Goal: Communication & Community: Answer question/provide support

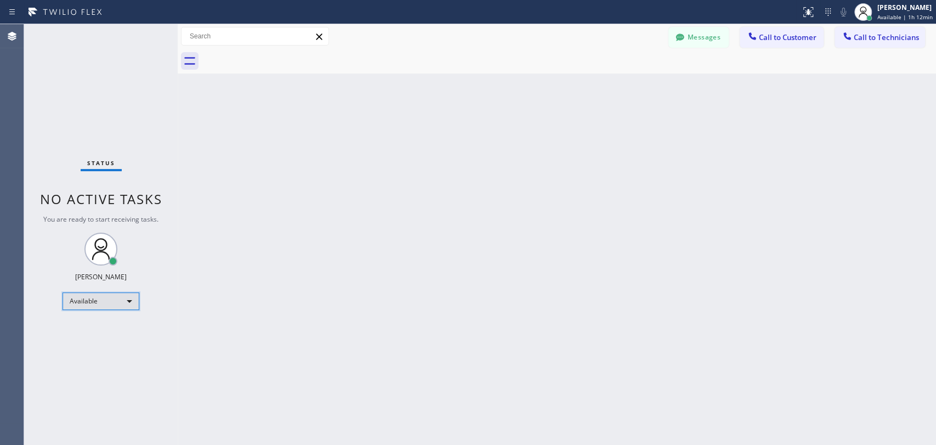
click at [88, 304] on div "Available" at bounding box center [100, 301] width 77 height 18
click at [94, 340] on li "Unavailable" at bounding box center [100, 342] width 75 height 13
click at [103, 304] on div "Unavailable" at bounding box center [100, 306] width 77 height 18
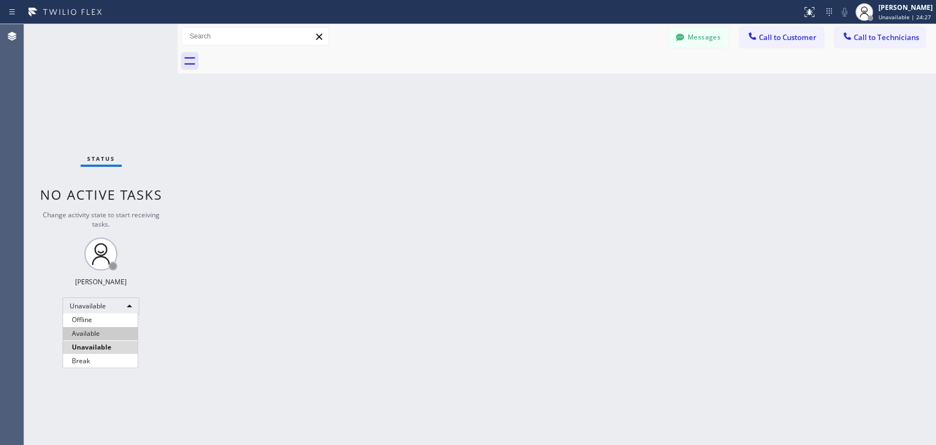
click at [109, 331] on li "Available" at bounding box center [100, 333] width 75 height 13
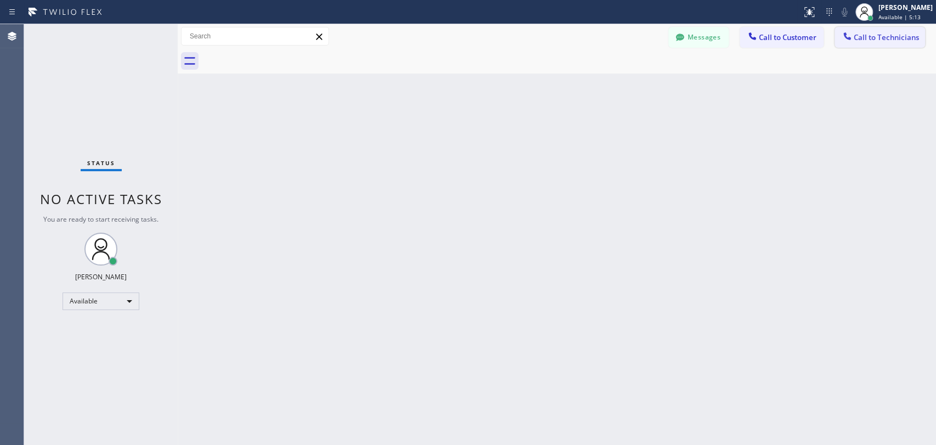
click at [851, 37] on icon at bounding box center [846, 36] width 11 height 11
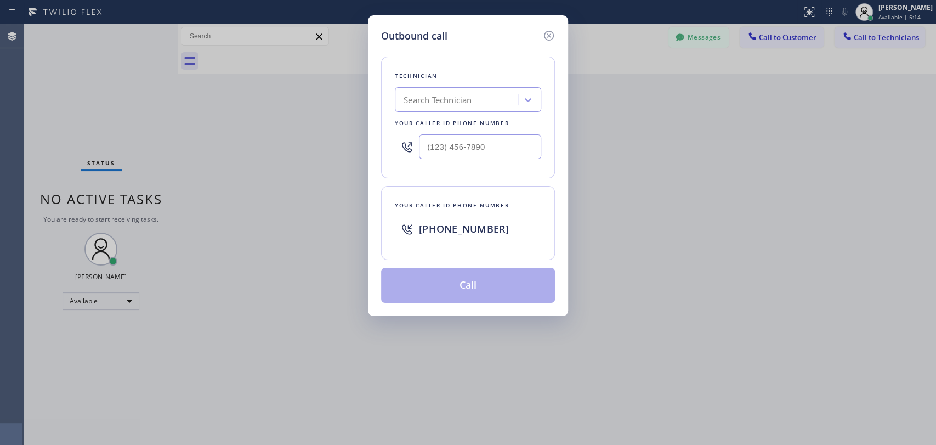
click at [484, 92] on div "Search Technician" at bounding box center [458, 99] width 120 height 19
type input "serg"
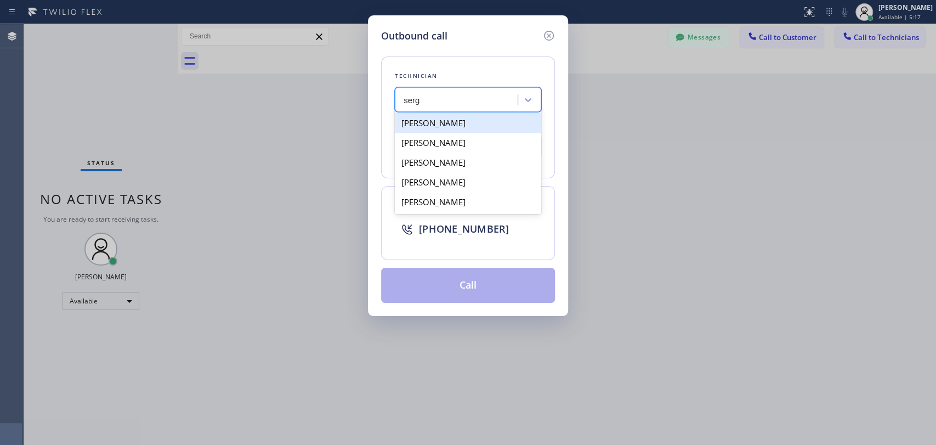
click at [472, 125] on div "[PERSON_NAME]" at bounding box center [468, 123] width 146 height 20
type input "[PHONE_NUMBER]"
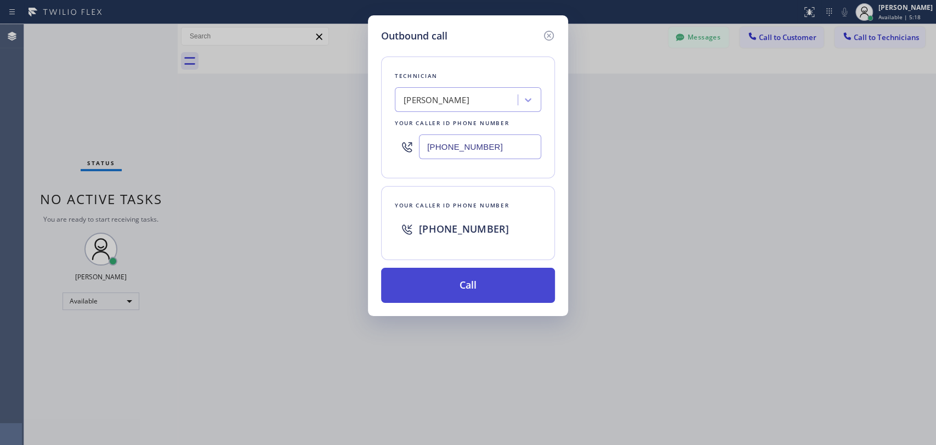
click at [458, 279] on button "Call" at bounding box center [468, 285] width 174 height 35
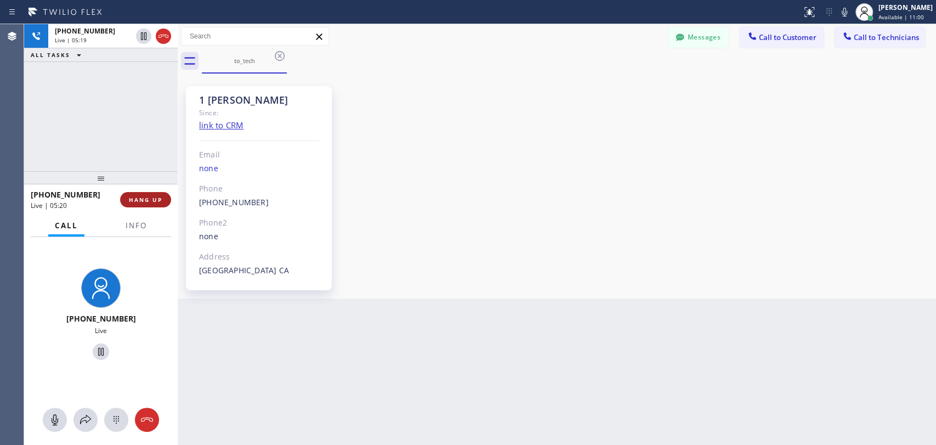
click at [151, 203] on span "HANG UP" at bounding box center [145, 200] width 33 height 8
click at [151, 201] on span "HANG UP" at bounding box center [145, 200] width 33 height 8
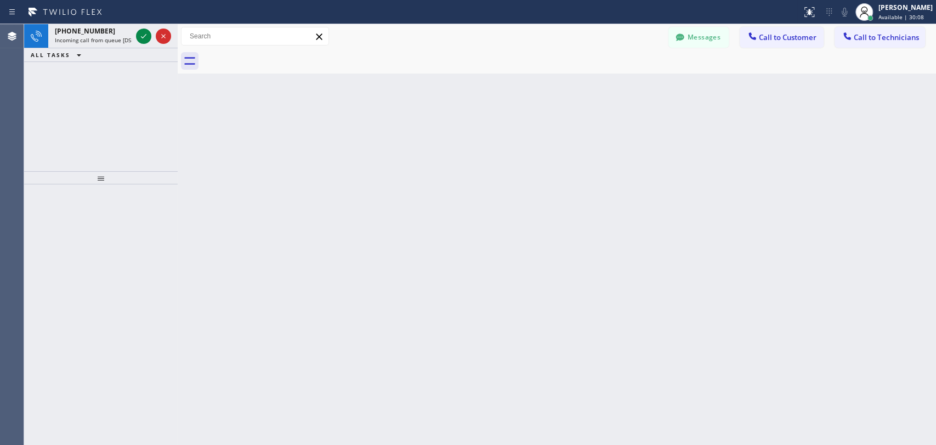
click at [444, 158] on div "Back to Dashboard Change Sender ID Customers Technicians [PERSON_NAME] [DATE] 0…" at bounding box center [557, 234] width 758 height 420
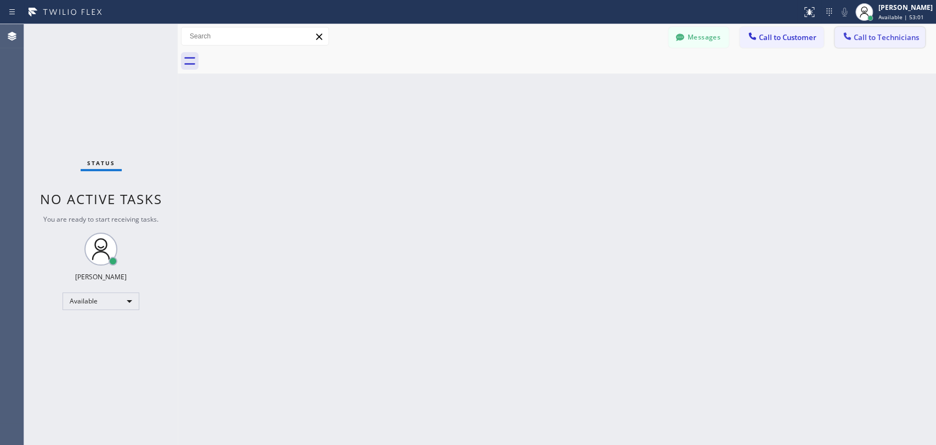
click at [878, 41] on span "Call to Technicians" at bounding box center [886, 37] width 65 height 10
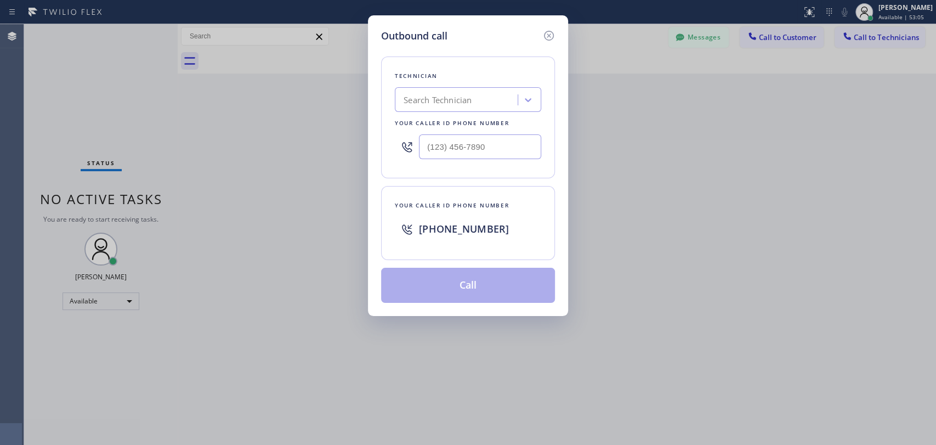
click at [452, 92] on div "Search Technician" at bounding box center [458, 99] width 120 height 19
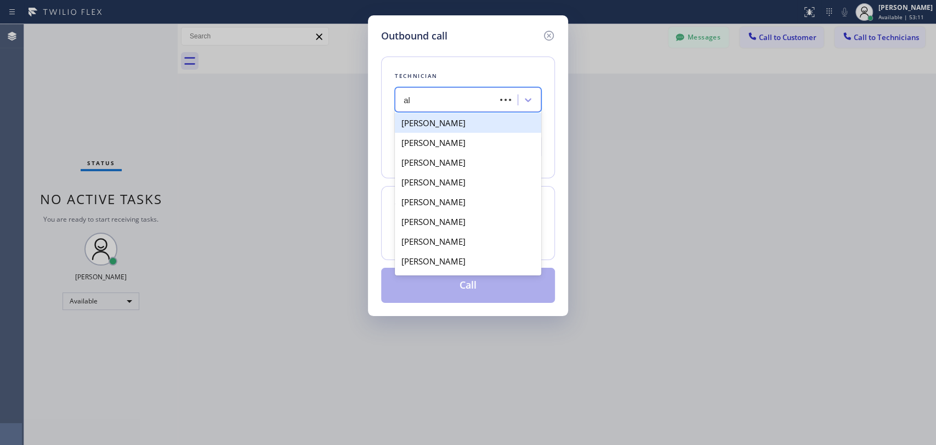
type input "a"
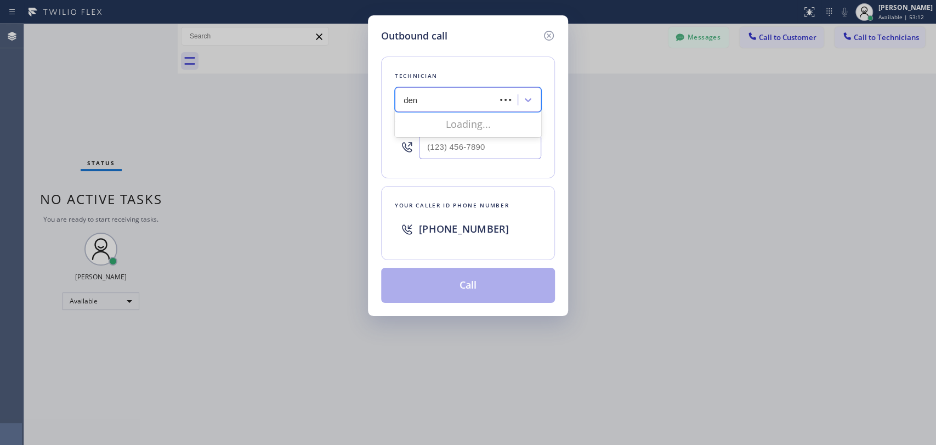
type input "deni"
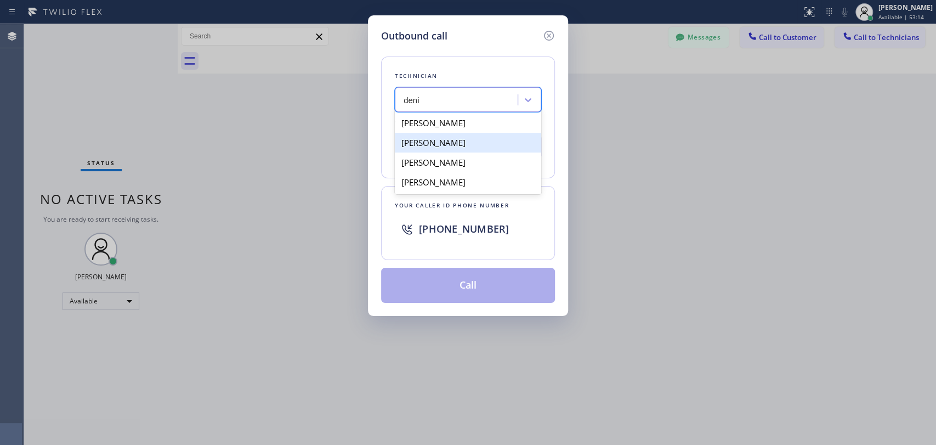
click at [474, 167] on div "[PERSON_NAME]" at bounding box center [468, 162] width 146 height 20
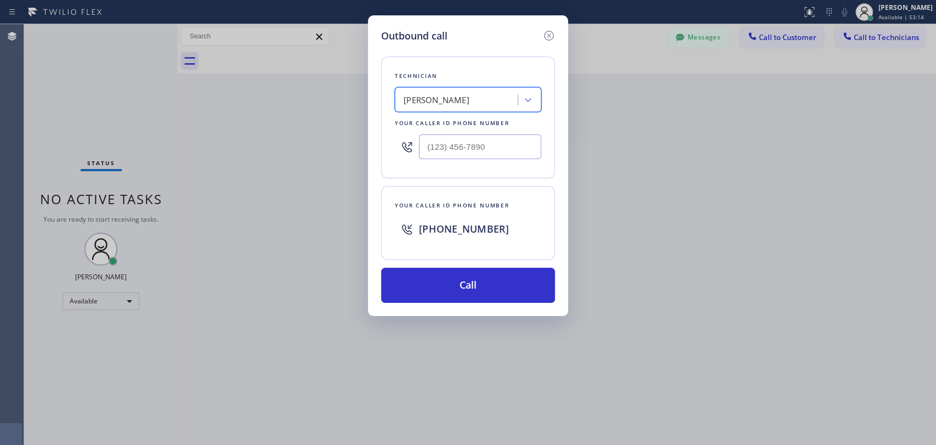
type input "[PHONE_NUMBER]"
drag, startPoint x: 464, startPoint y: 292, endPoint x: 463, endPoint y: 274, distance: 17.6
click at [465, 292] on button "Call" at bounding box center [468, 285] width 174 height 35
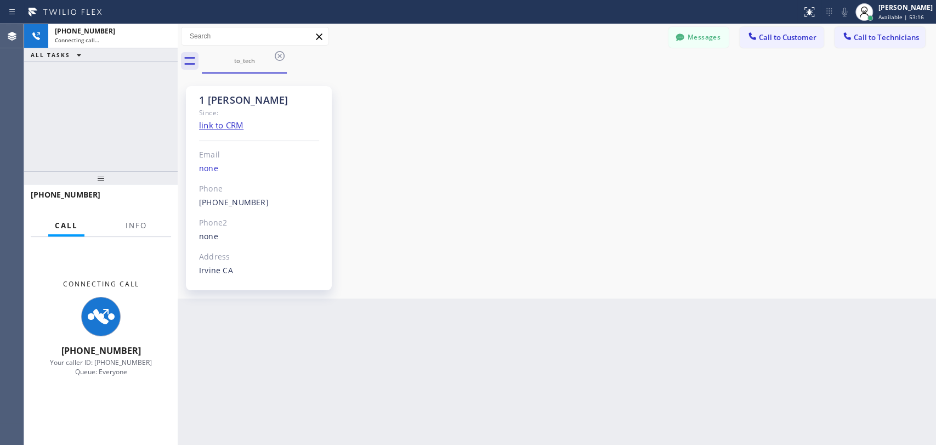
scroll to position [5000, 0]
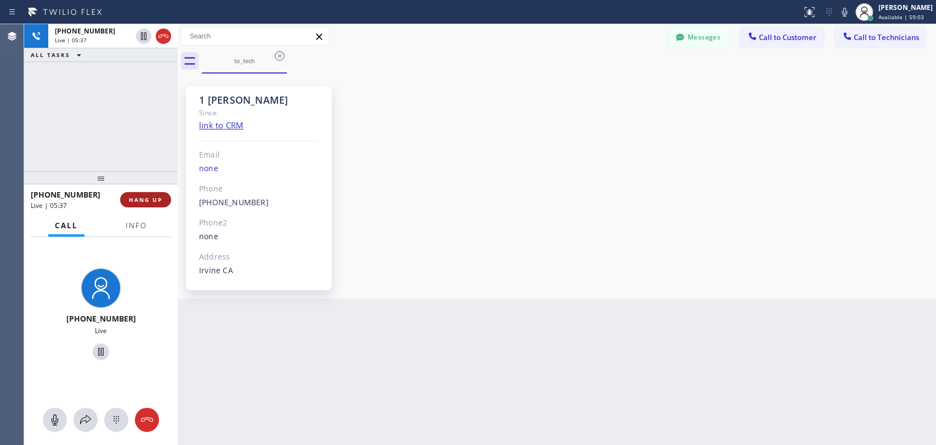
click at [140, 199] on span "HANG UP" at bounding box center [145, 200] width 33 height 8
click at [140, 198] on span "HANG UP" at bounding box center [145, 200] width 33 height 8
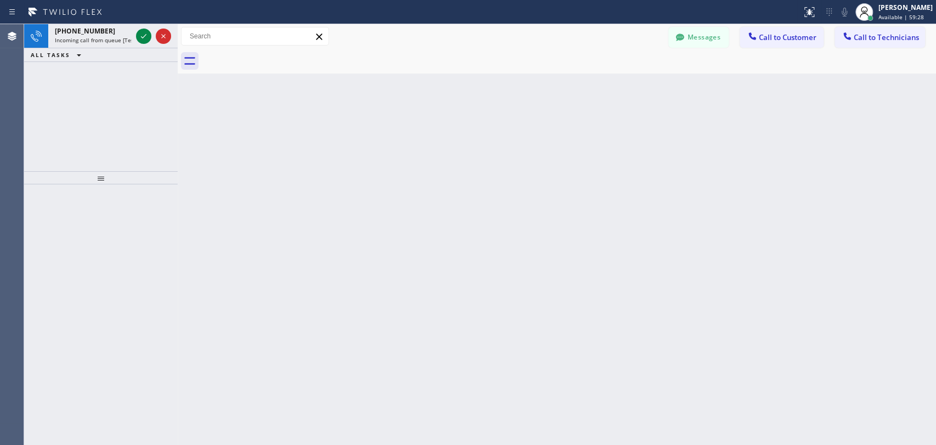
click at [841, 186] on div "Back to Dashboard Change Sender ID Customers Technicians [PERSON_NAME] [DATE] 0…" at bounding box center [557, 234] width 758 height 420
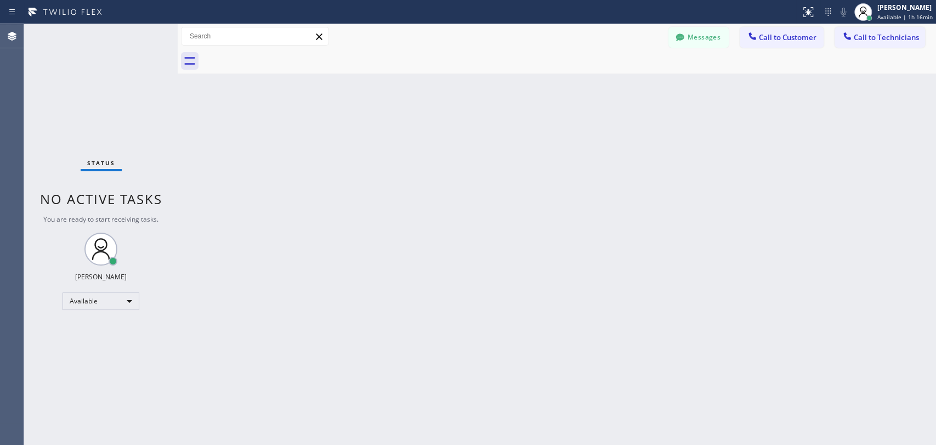
click at [885, 41] on span "Call to Technicians" at bounding box center [886, 37] width 65 height 10
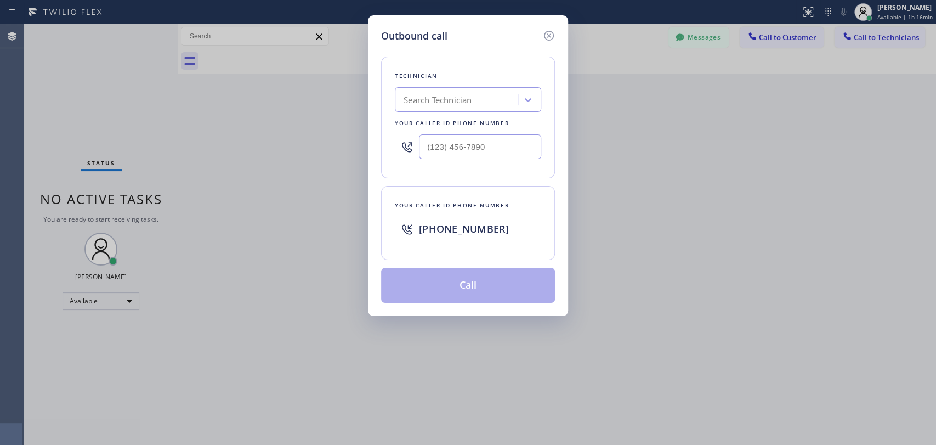
click at [496, 105] on div "Search Technician" at bounding box center [458, 99] width 120 height 19
type input "arm"
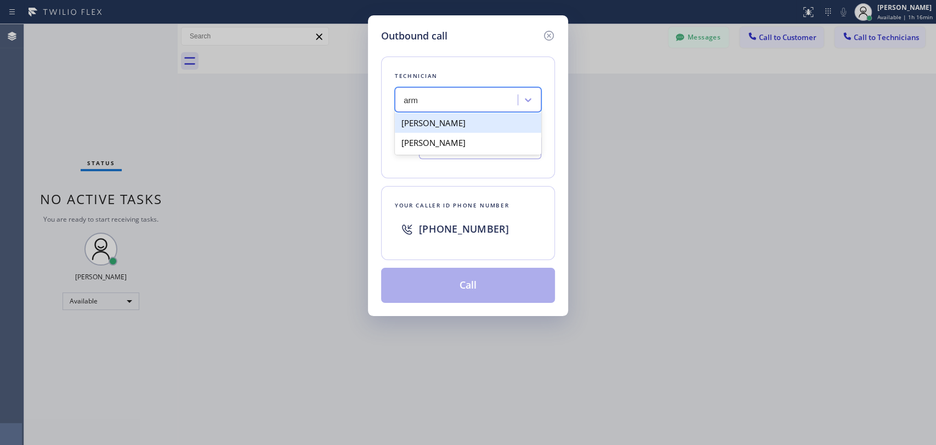
click at [475, 121] on div "[PERSON_NAME]" at bounding box center [468, 123] width 146 height 20
type input "[PHONE_NUMBER]"
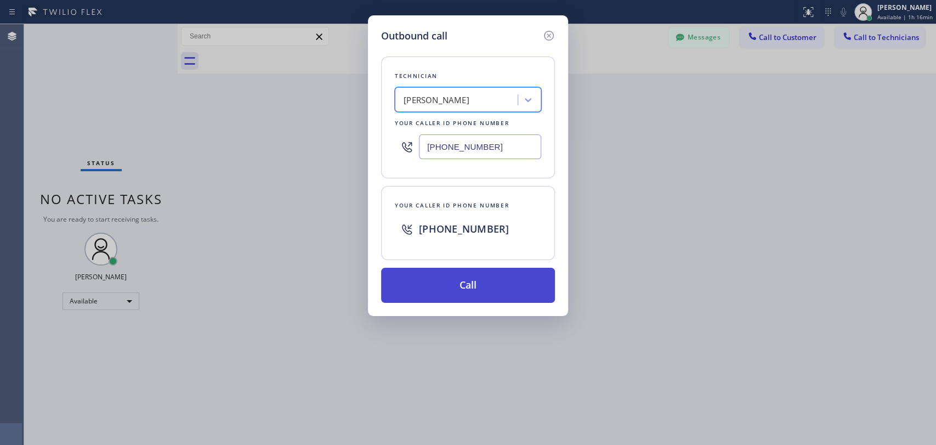
click at [470, 283] on button "Call" at bounding box center [468, 285] width 174 height 35
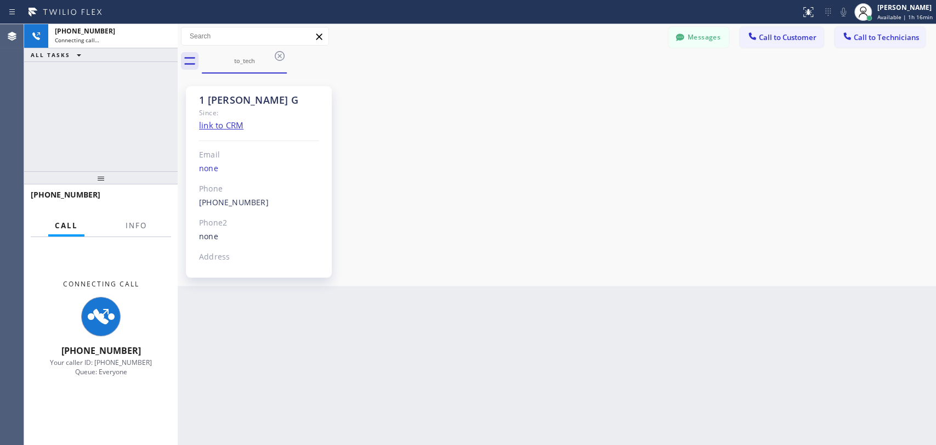
scroll to position [2067, 0]
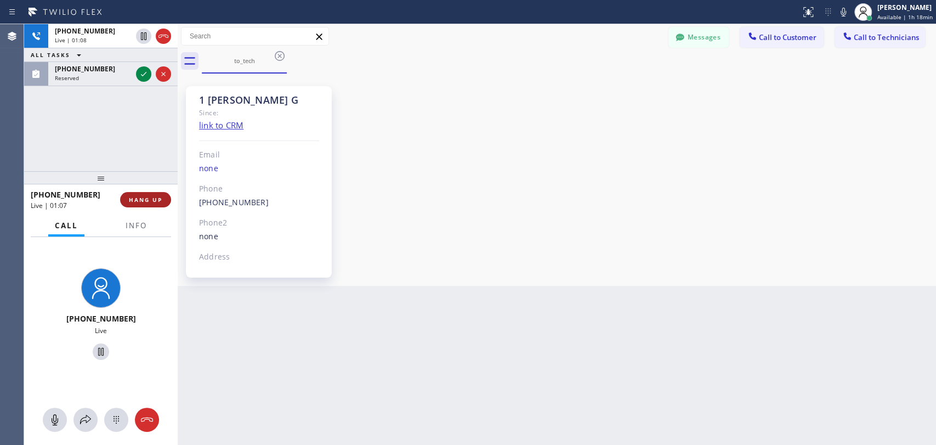
click at [162, 197] on button "HANG UP" at bounding box center [145, 199] width 51 height 15
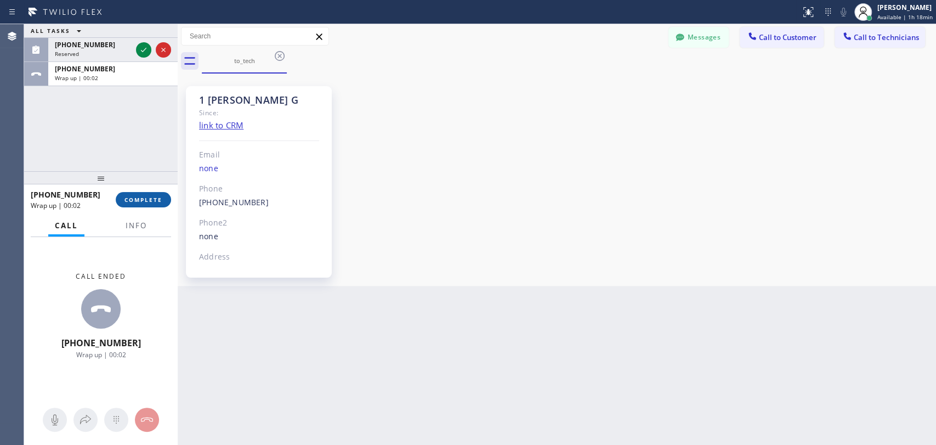
click at [156, 198] on span "COMPLETE" at bounding box center [143, 200] width 38 height 8
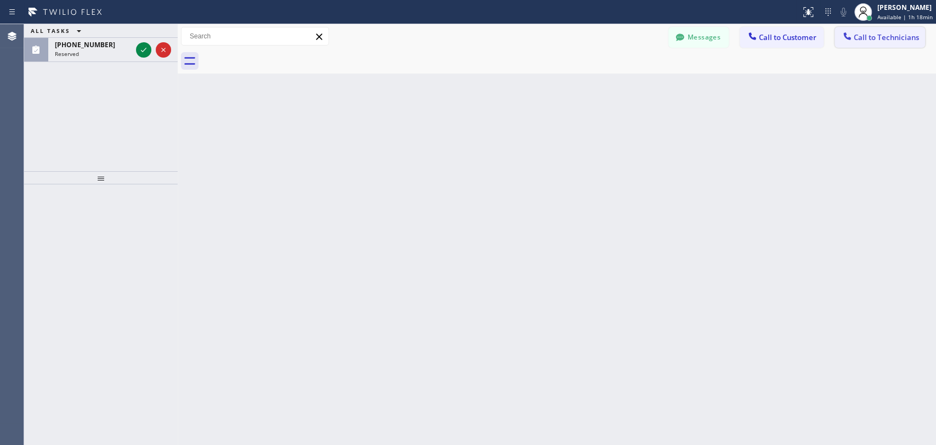
click at [881, 38] on span "Call to Technicians" at bounding box center [886, 37] width 65 height 10
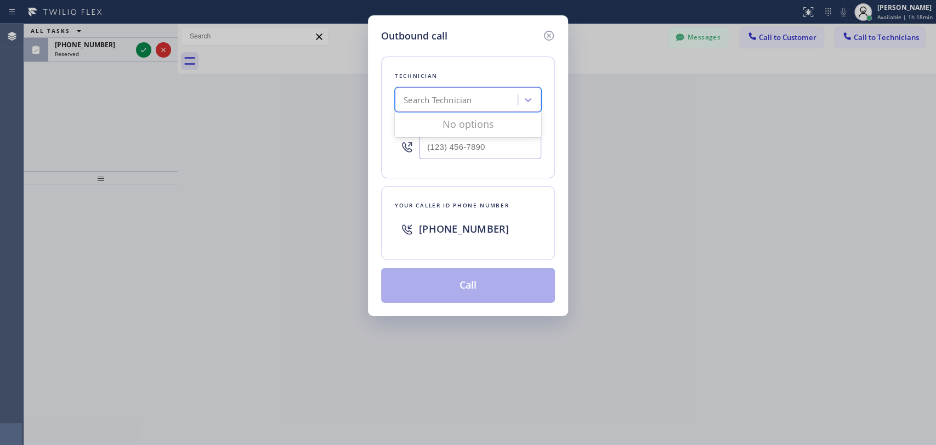
click at [456, 91] on div "Search Technician" at bounding box center [458, 99] width 120 height 19
type input "deni"
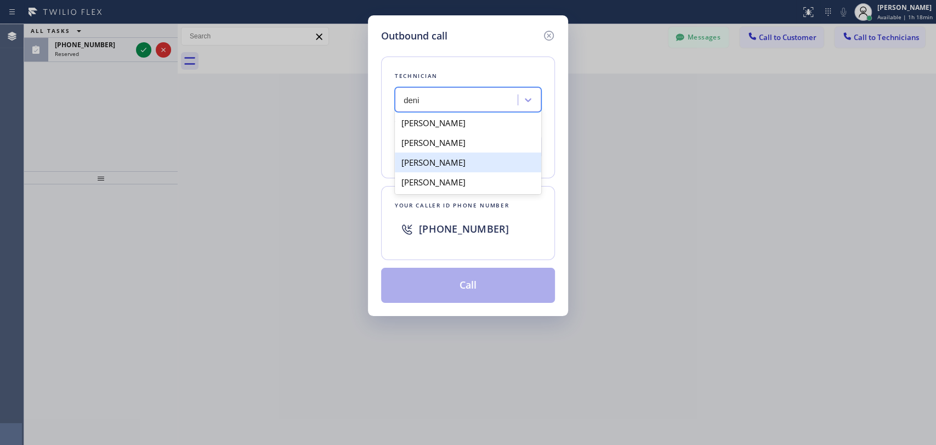
click at [476, 164] on div "[PERSON_NAME]" at bounding box center [468, 162] width 146 height 20
type input "[PHONE_NUMBER]"
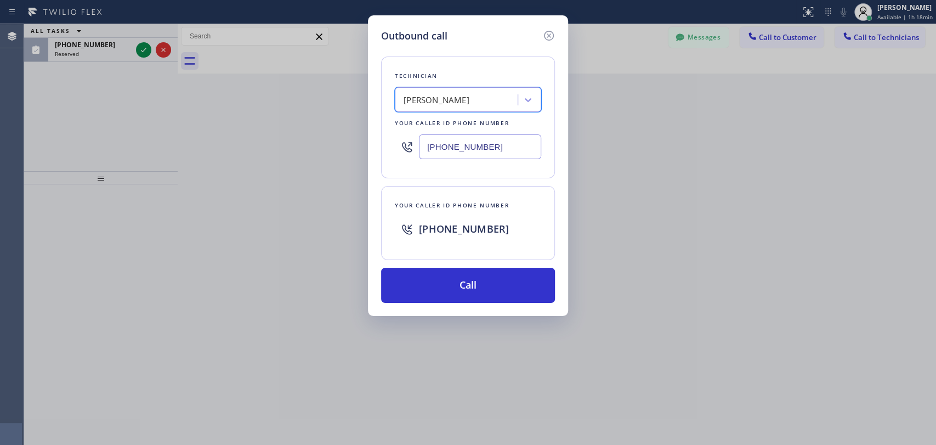
click at [440, 150] on input "[PHONE_NUMBER]" at bounding box center [480, 146] width 122 height 25
click at [92, 49] on div "Outbound call Technician [PERSON_NAME] Your caller id phone number [PHONE_NUMBE…" at bounding box center [468, 222] width 936 height 445
drag, startPoint x: 547, startPoint y: 34, endPoint x: 394, endPoint y: 36, distance: 153.5
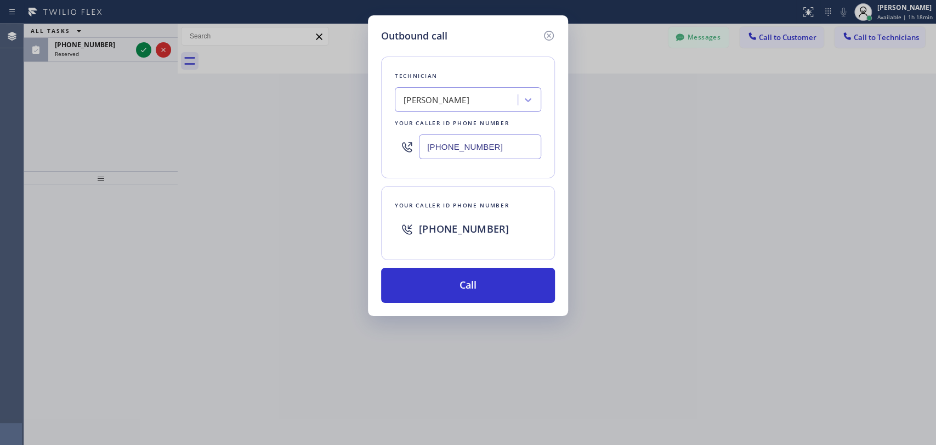
click at [547, 35] on icon at bounding box center [548, 35] width 13 height 13
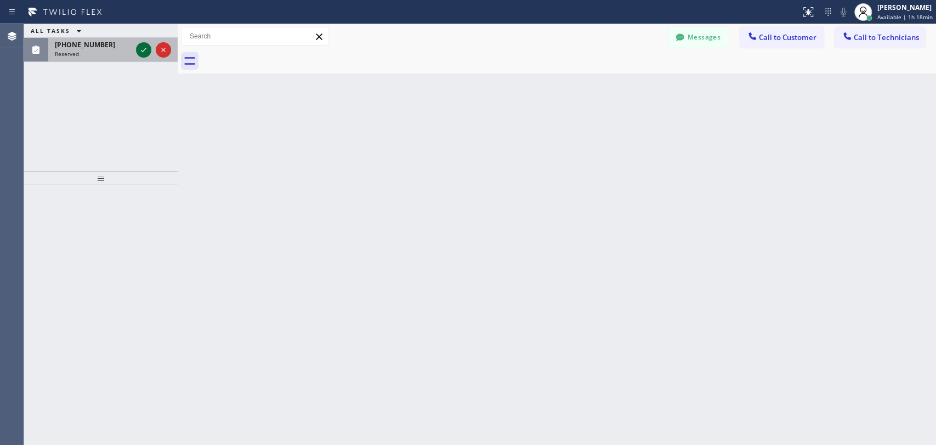
click at [145, 50] on icon at bounding box center [143, 49] width 13 height 13
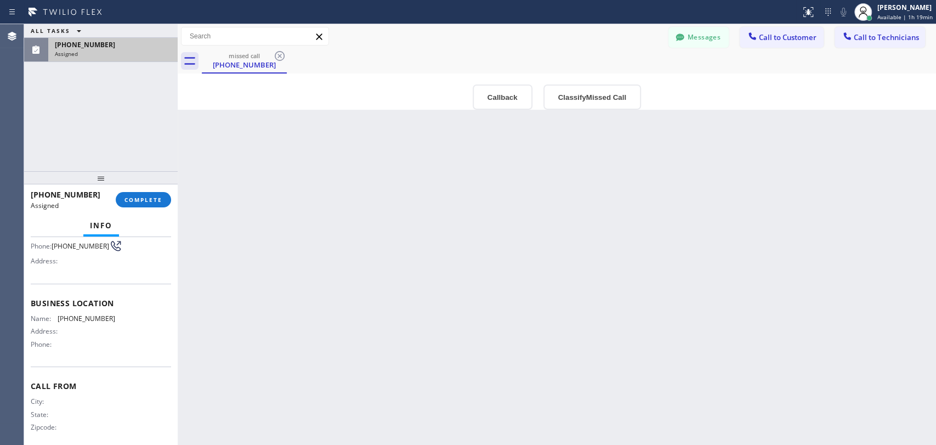
scroll to position [118, 0]
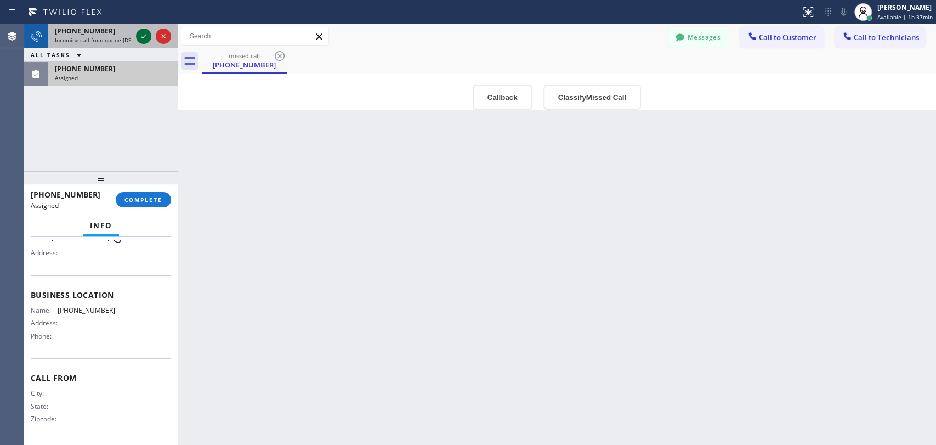
click at [140, 37] on icon at bounding box center [143, 36] width 13 height 13
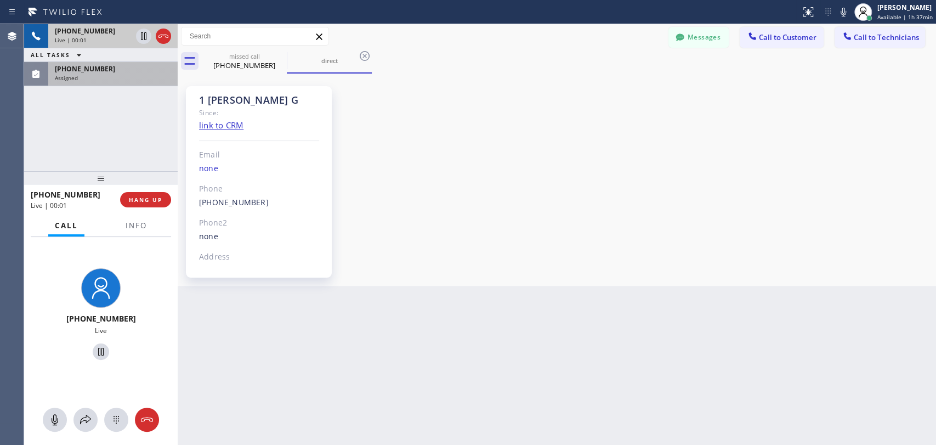
scroll to position [2067, 0]
click at [77, 70] on span "[PHONE_NUMBER]" at bounding box center [85, 68] width 60 height 9
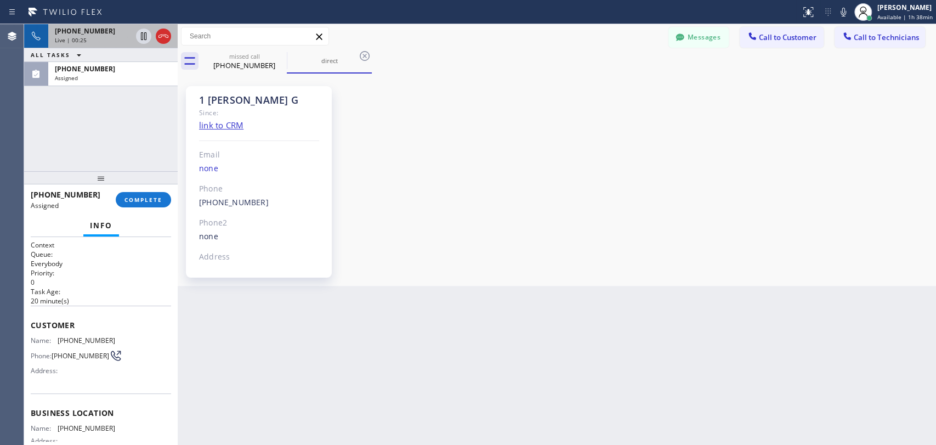
click at [38, 155] on div "[PHONE_NUMBER] Live | 00:25 ALL TASKS ALL TASKS ACTIVE TASKS TASKS IN WRAP UP […" at bounding box center [100, 97] width 153 height 147
click at [134, 202] on span "COMPLETE" at bounding box center [143, 200] width 38 height 8
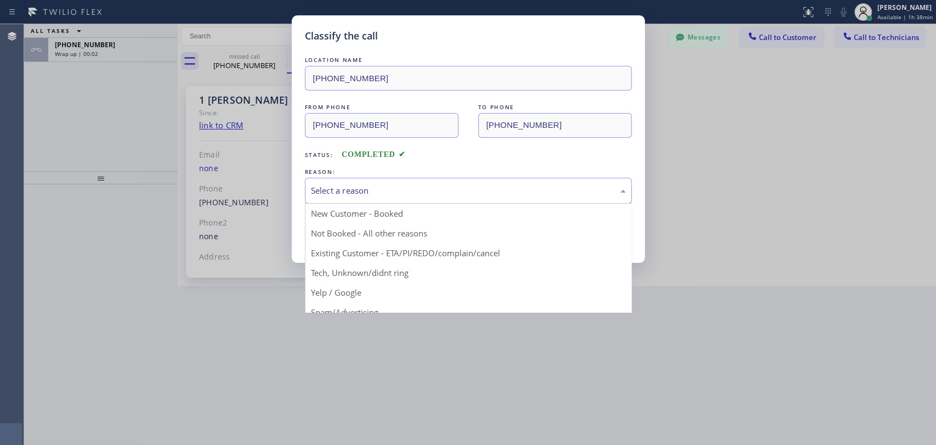
click at [608, 197] on div "Select a reason" at bounding box center [468, 191] width 327 height 26
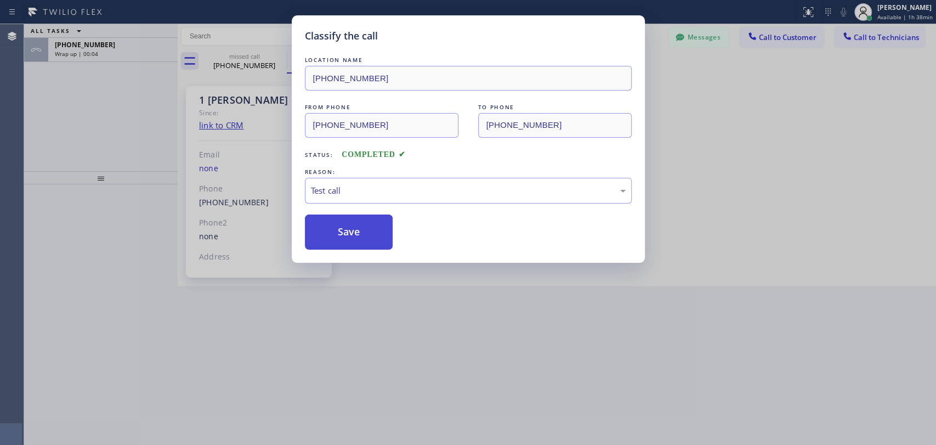
click at [364, 236] on button "Save" at bounding box center [349, 231] width 88 height 35
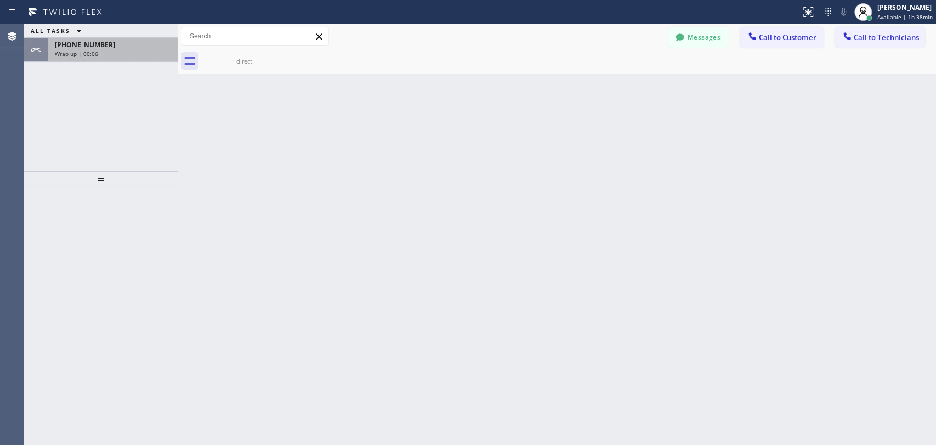
click at [101, 52] on div "Wrap up | 00:06" at bounding box center [113, 54] width 116 height 8
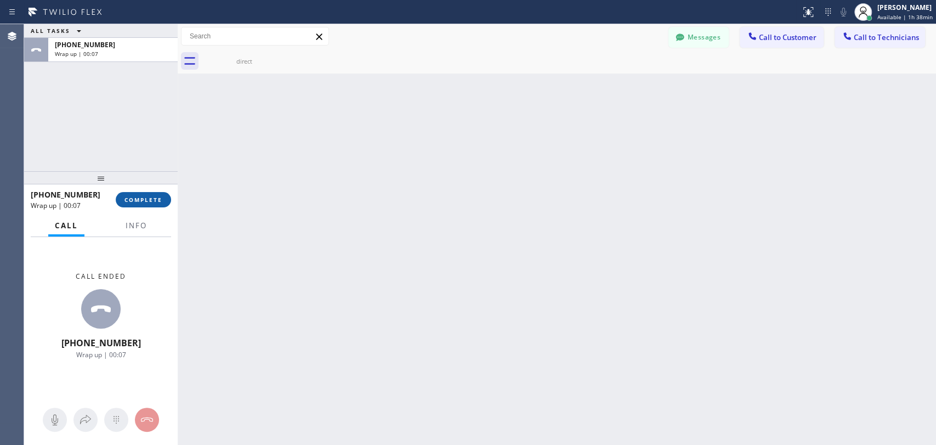
click at [147, 196] on span "COMPLETE" at bounding box center [143, 200] width 38 height 8
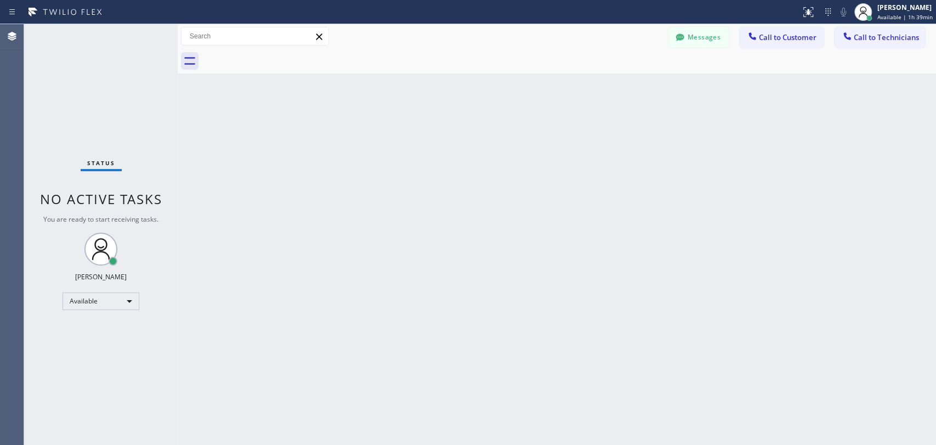
click at [846, 296] on div "Back to Dashboard Change Sender ID Customers Technicians [PERSON_NAME] [DATE] 0…" at bounding box center [557, 234] width 758 height 420
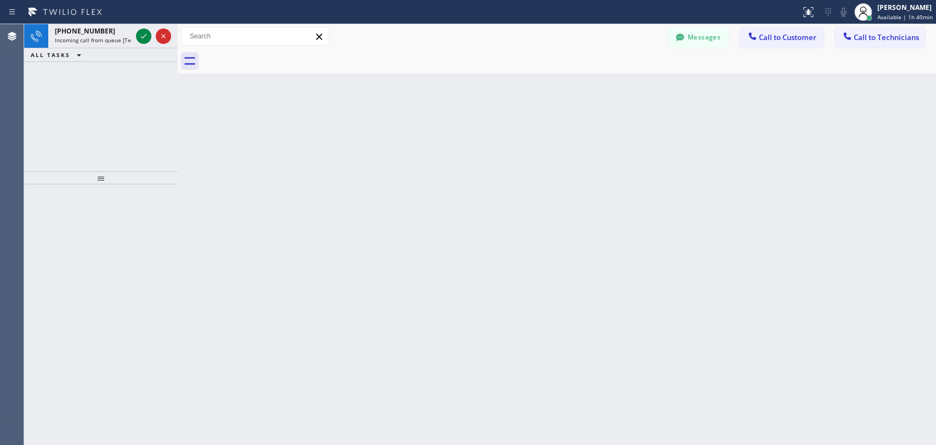
drag, startPoint x: 874, startPoint y: 200, endPoint x: 862, endPoint y: 196, distance: 13.2
click at [874, 200] on div "Back to Dashboard Change Sender ID Customers Technicians [PERSON_NAME] [DATE] 0…" at bounding box center [557, 234] width 758 height 420
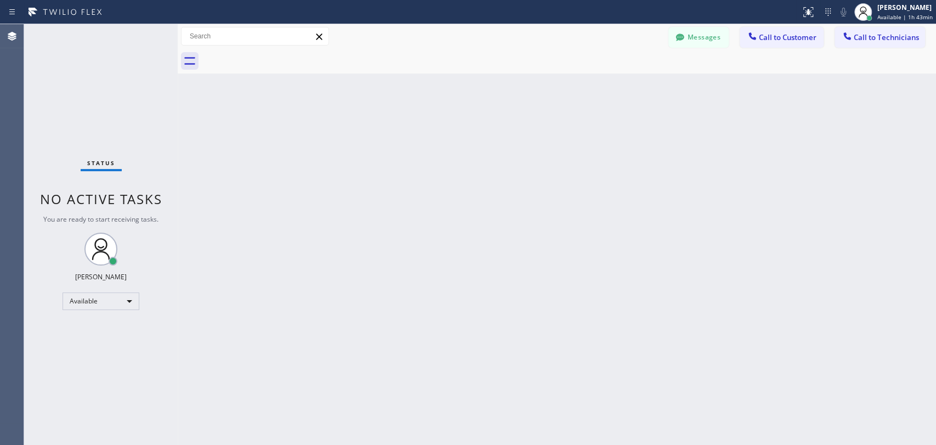
click at [814, 129] on div "Back to Dashboard Change Sender ID Customers Technicians [PERSON_NAME] [DATE] 0…" at bounding box center [557, 234] width 758 height 420
drag, startPoint x: 855, startPoint y: 45, endPoint x: 831, endPoint y: 44, distance: 23.6
click at [855, 44] on button "Call to Technicians" at bounding box center [879, 37] width 90 height 21
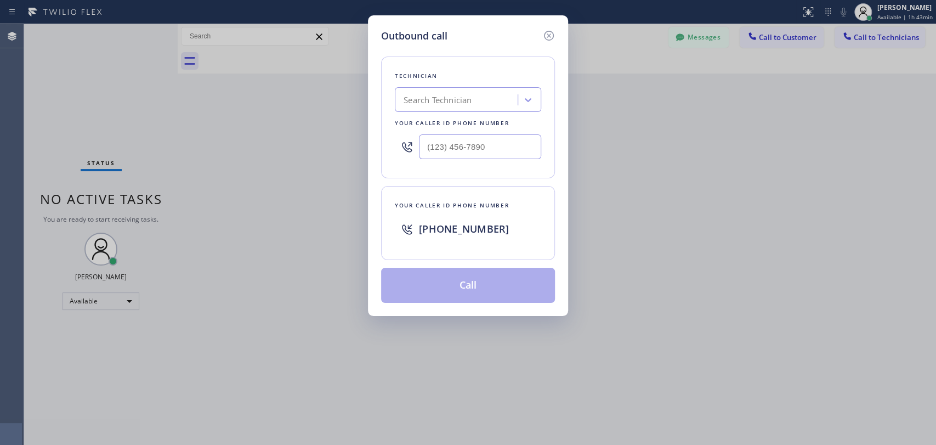
click at [446, 105] on div "Search Technician" at bounding box center [437, 100] width 68 height 13
type input "ole"
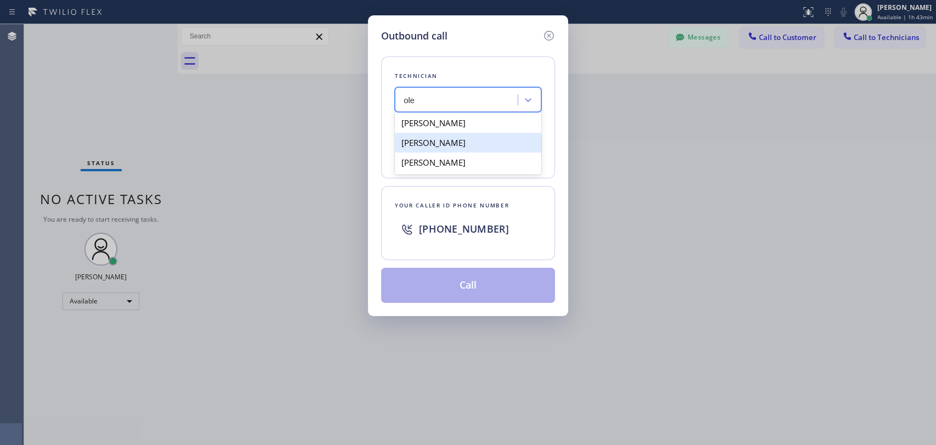
click at [463, 138] on div "Oleksandr Karbuiev" at bounding box center [468, 143] width 146 height 20
type input "[PHONE_NUMBER]"
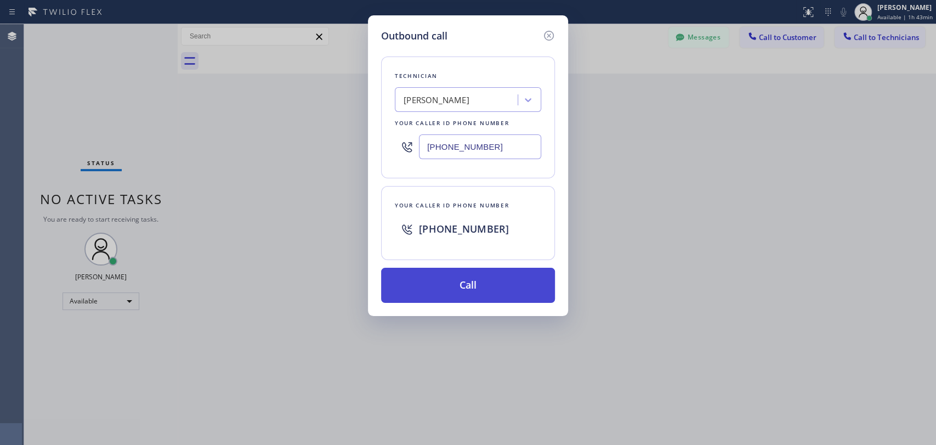
click at [483, 289] on button "Call" at bounding box center [468, 285] width 174 height 35
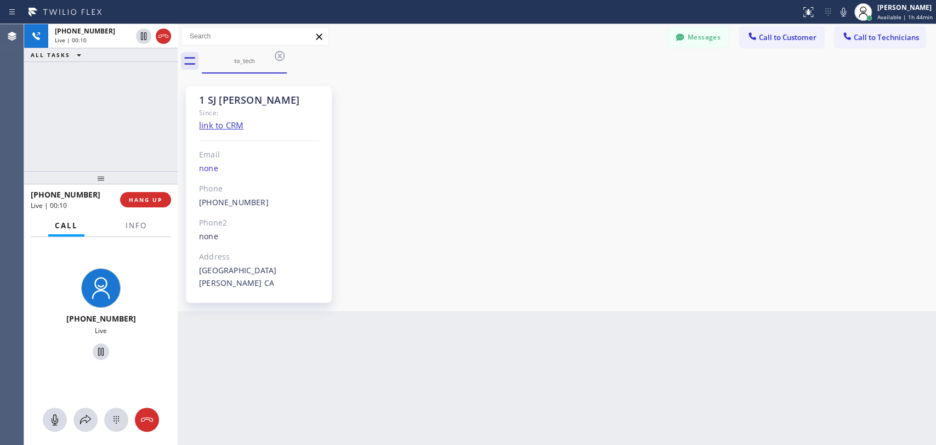
click at [846, 135] on div "1 SJ Oleksandr Since: link to CRM Email none Phone (408) 303-0065 Outbound call…" at bounding box center [556, 192] width 753 height 232
drag, startPoint x: 140, startPoint y: 200, endPoint x: 159, endPoint y: 203, distance: 18.9
click at [140, 199] on span "HANG UP" at bounding box center [145, 200] width 33 height 8
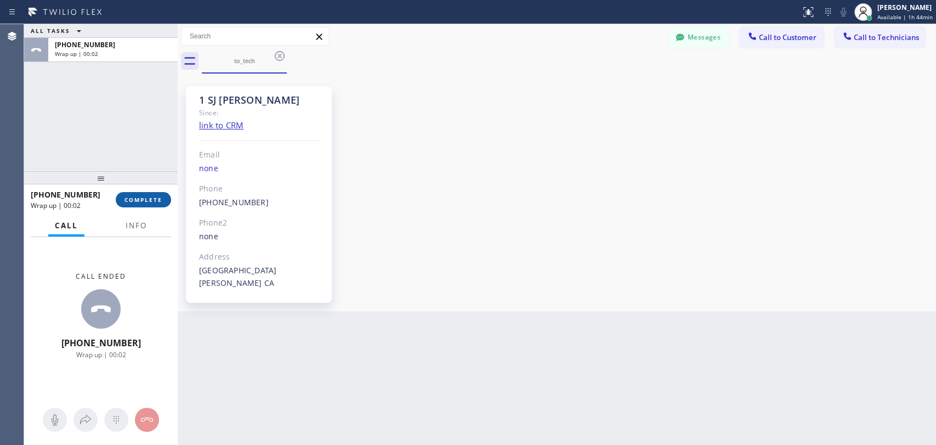
click at [129, 201] on span "COMPLETE" at bounding box center [143, 200] width 38 height 8
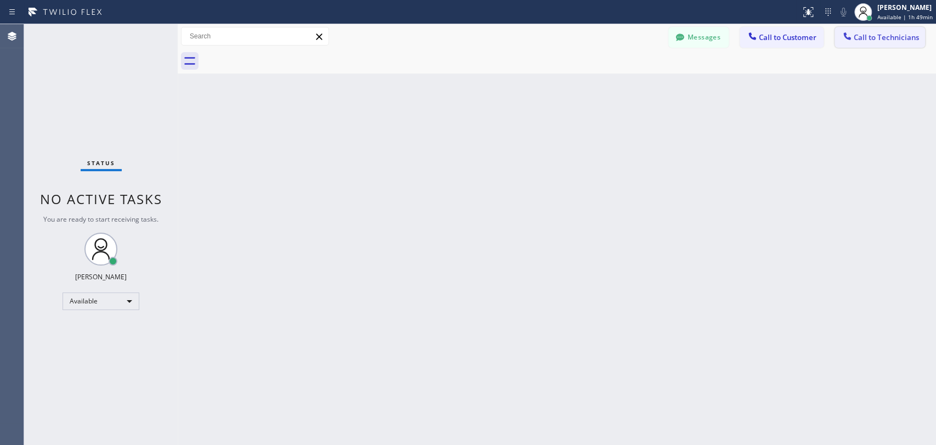
click at [856, 38] on span "Call to Technicians" at bounding box center [886, 37] width 65 height 10
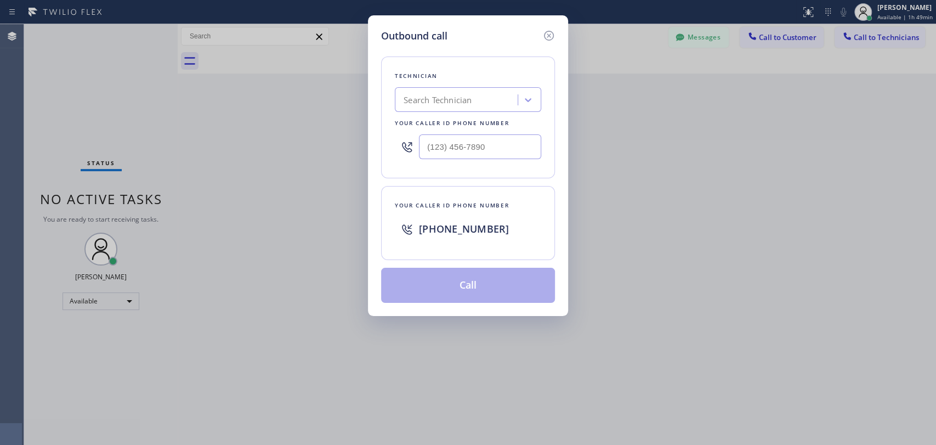
click at [481, 113] on div "Technician Search Technician Your caller id phone number" at bounding box center [468, 117] width 174 height 122
click at [465, 103] on div "Search Technician" at bounding box center [437, 100] width 68 height 13
type input "gio"
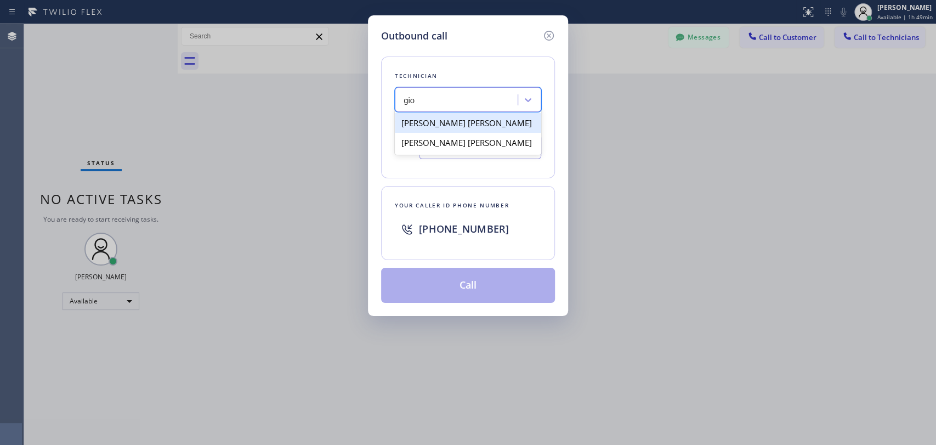
click at [456, 124] on div "[PERSON_NAME] [PERSON_NAME]" at bounding box center [468, 123] width 146 height 20
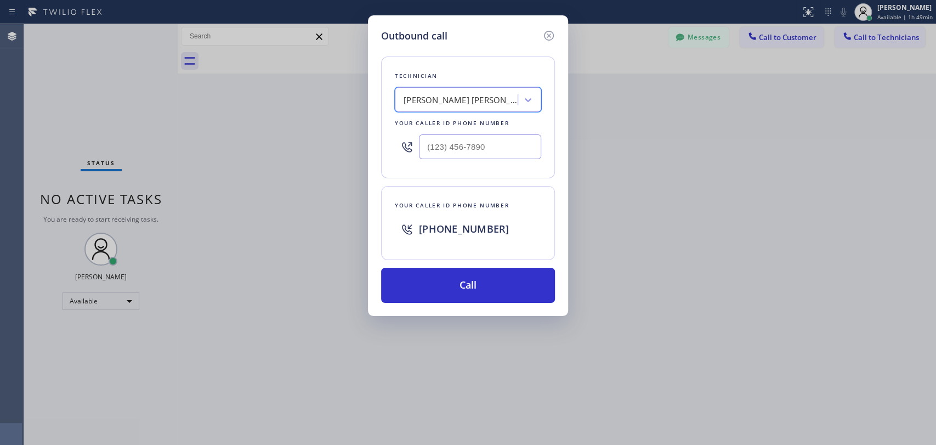
type input "(858) 432-9992"
click at [475, 286] on button "Call" at bounding box center [468, 285] width 174 height 35
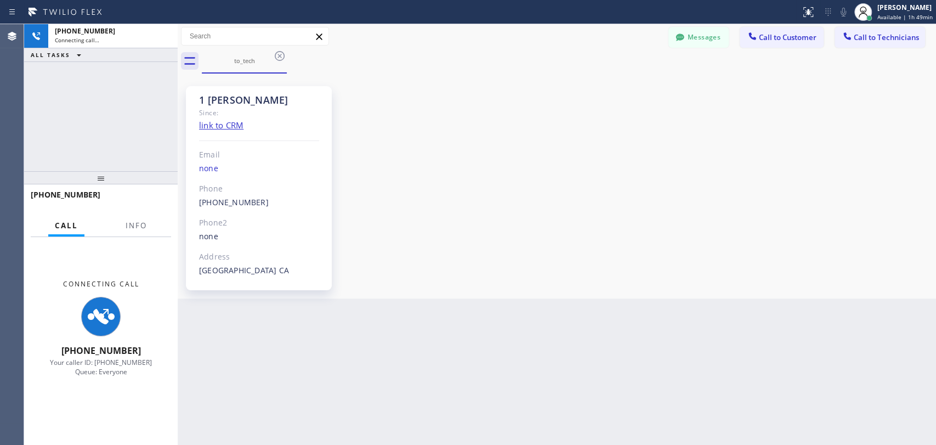
scroll to position [69, 0]
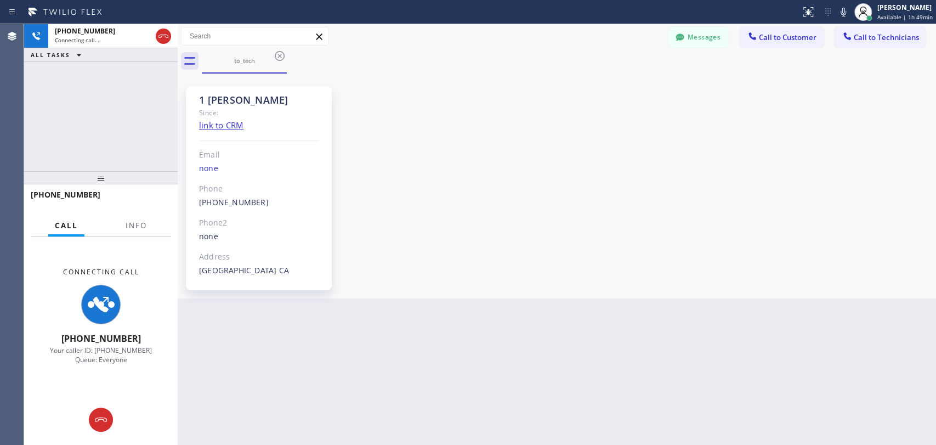
click at [828, 174] on div "1 LA Giorgi Since: link to CRM Email none Phone (858) 432-9992 Outbound call Te…" at bounding box center [556, 185] width 753 height 219
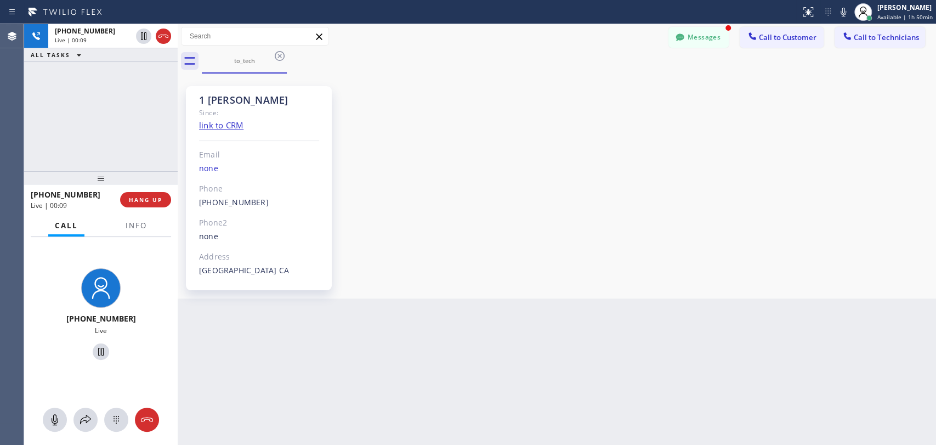
click at [5, 114] on div "Agent Desktop" at bounding box center [12, 234] width 24 height 420
click at [151, 200] on span "HANG UP" at bounding box center [145, 200] width 33 height 8
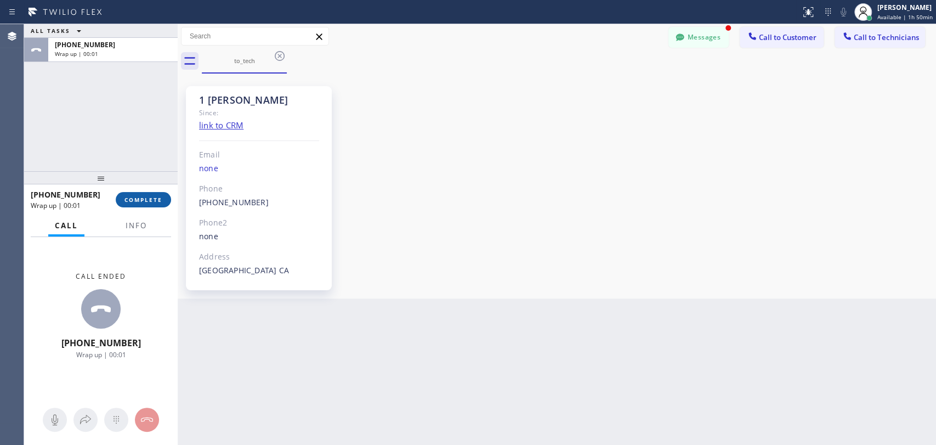
click at [158, 202] on span "COMPLETE" at bounding box center [143, 200] width 38 height 8
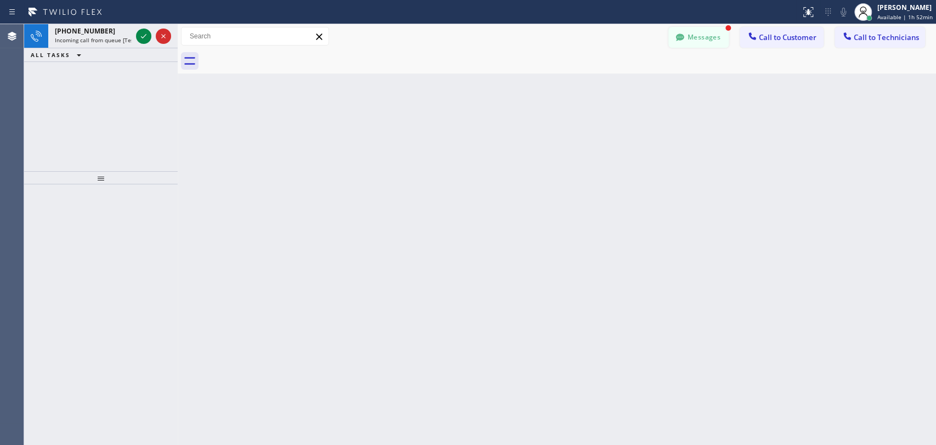
click at [681, 37] on icon at bounding box center [679, 36] width 8 height 7
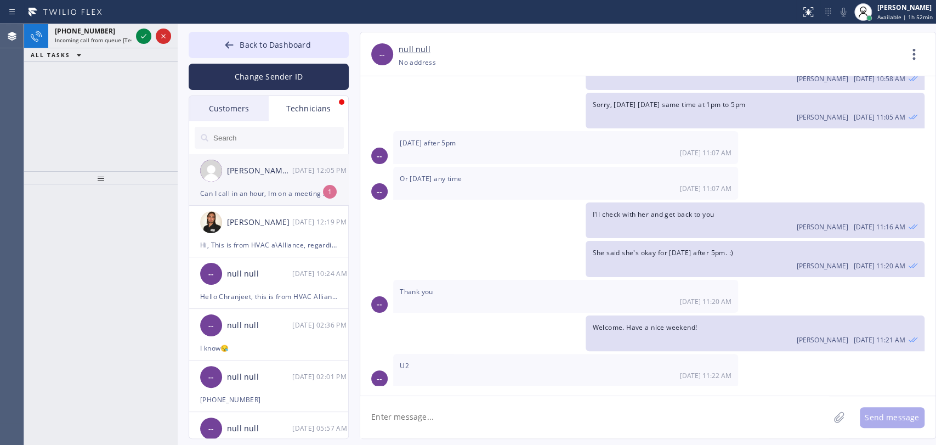
click at [282, 206] on li "Giorgi Papashvili 08/11 12:05 PM Can I call in an hour, Im on a meeting … 1" at bounding box center [269, 232] width 160 height 52
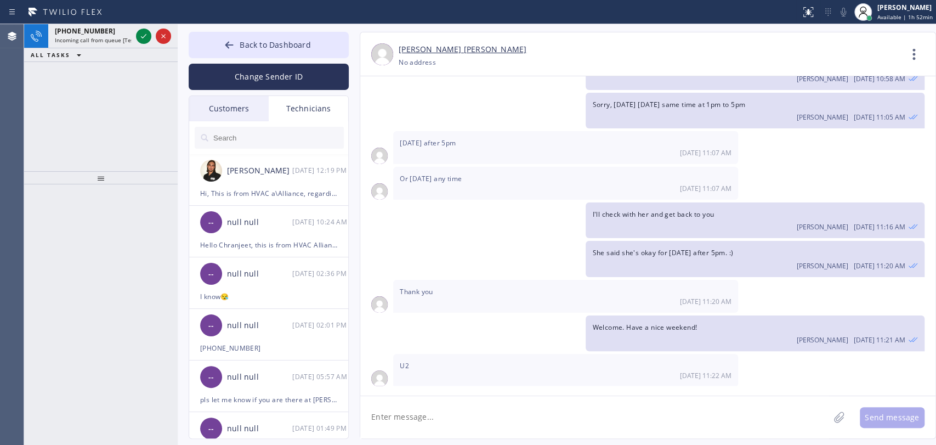
scroll to position [68, 0]
click at [261, 206] on li "Donatello Tiuminev 08/07 12:19 PM Hi, This is from HVAC a\Alliance, regarding y…" at bounding box center [269, 232] width 160 height 52
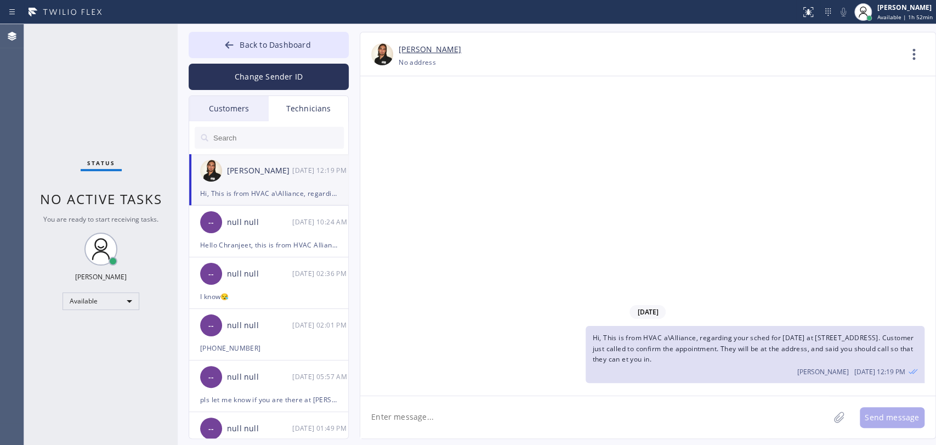
scroll to position [0, 0]
click at [243, 121] on div at bounding box center [269, 137] width 160 height 33
click at [254, 52] on button "Back to Dashboard" at bounding box center [269, 45] width 160 height 26
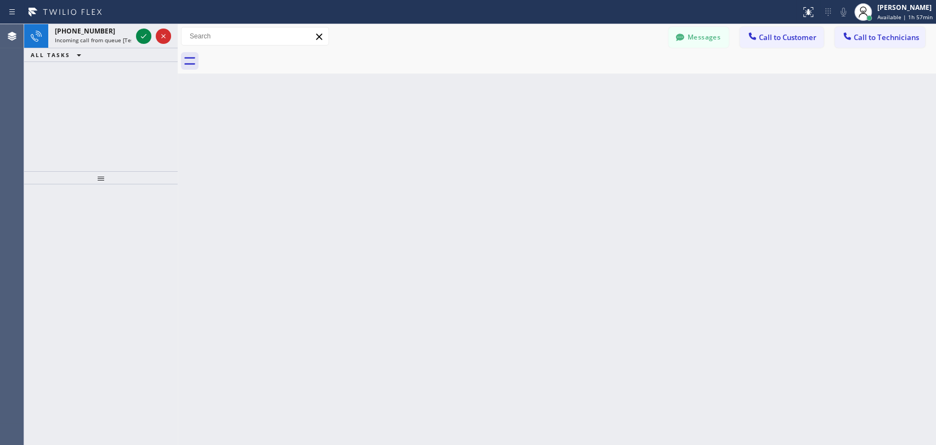
drag, startPoint x: 831, startPoint y: 159, endPoint x: 807, endPoint y: 159, distance: 23.6
click at [831, 159] on div "Back to Dashboard Change Sender ID Customers Technicians [PERSON_NAME] [DATE] 0…" at bounding box center [557, 234] width 758 height 420
click at [140, 33] on icon at bounding box center [143, 36] width 13 height 13
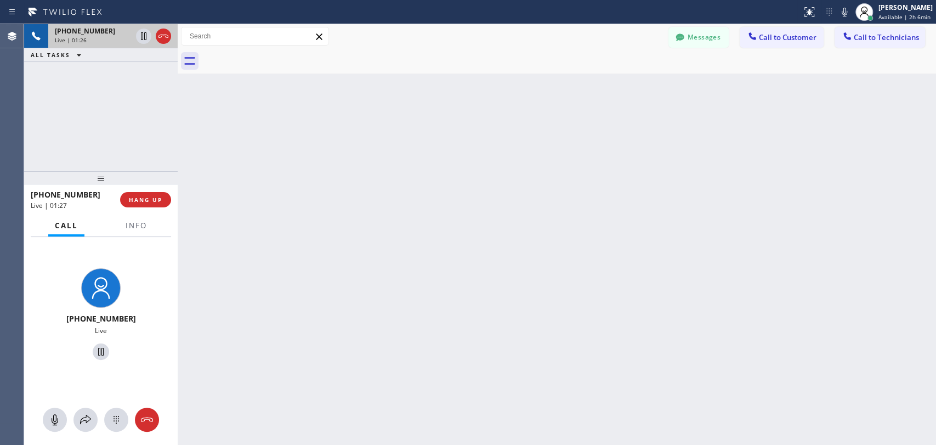
drag, startPoint x: 869, startPoint y: 268, endPoint x: 698, endPoint y: 229, distance: 175.4
click at [870, 268] on div "Back to Dashboard Change Sender ID Customers Technicians [PERSON_NAME] [DATE] 0…" at bounding box center [557, 234] width 758 height 420
click at [129, 199] on span "HANG UP" at bounding box center [145, 200] width 33 height 8
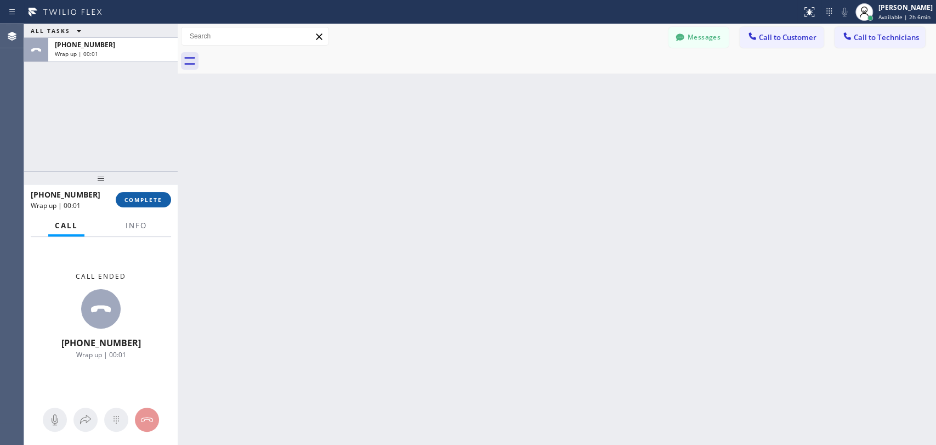
click at [149, 200] on span "COMPLETE" at bounding box center [143, 200] width 38 height 8
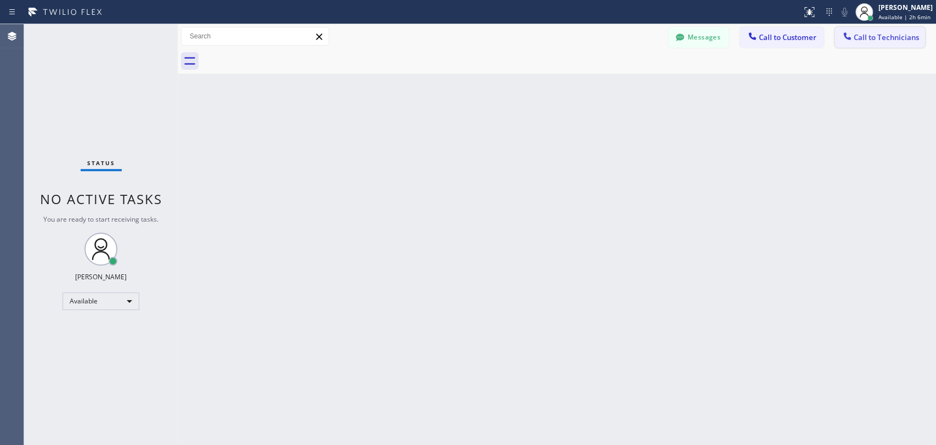
click at [863, 36] on span "Call to Technicians" at bounding box center [886, 37] width 65 height 10
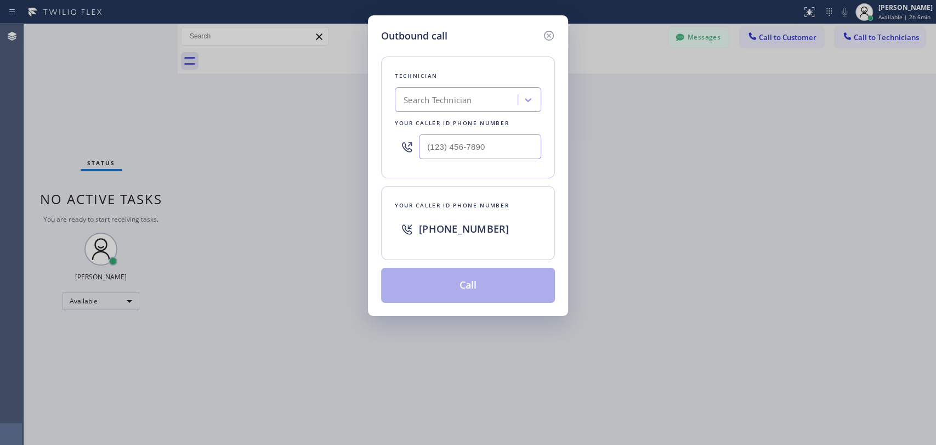
click at [468, 99] on div "Search Technician" at bounding box center [437, 100] width 68 height 13
type input "arm"
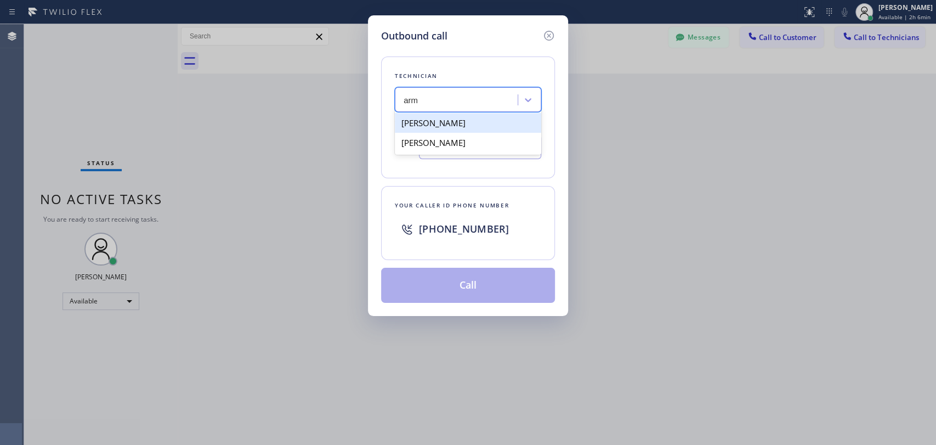
click at [465, 124] on div "[PERSON_NAME]" at bounding box center [468, 123] width 146 height 20
type input "[PHONE_NUMBER]"
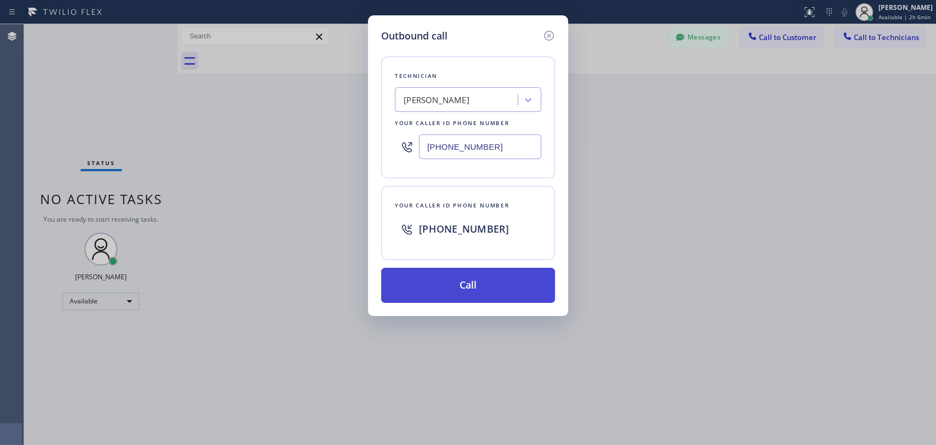
click at [477, 284] on button "Call" at bounding box center [468, 285] width 174 height 35
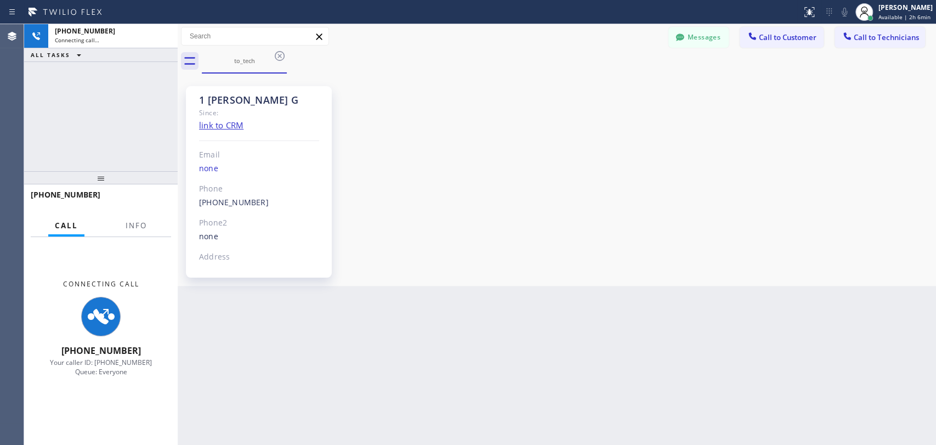
scroll to position [2067, 0]
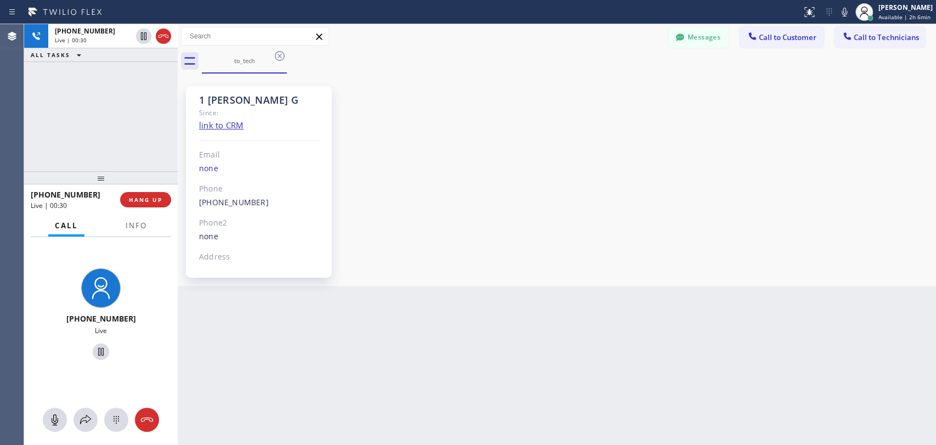
drag, startPoint x: 861, startPoint y: 225, endPoint x: 851, endPoint y: 223, distance: 9.7
click at [861, 225] on div "1 Armen G Since: link to CRM Email none Phone (818) 302-5971 Outbound call Tech…" at bounding box center [556, 179] width 753 height 207
click at [155, 196] on span "HANG UP" at bounding box center [145, 200] width 33 height 8
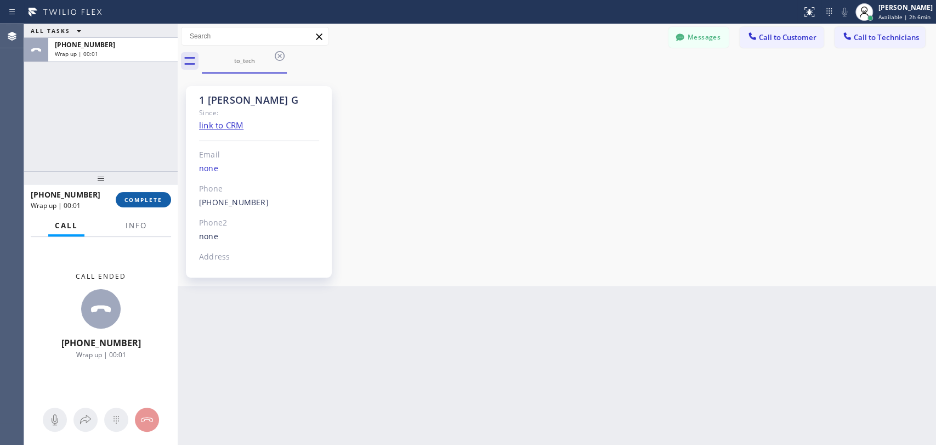
click at [153, 200] on span "COMPLETE" at bounding box center [143, 200] width 38 height 8
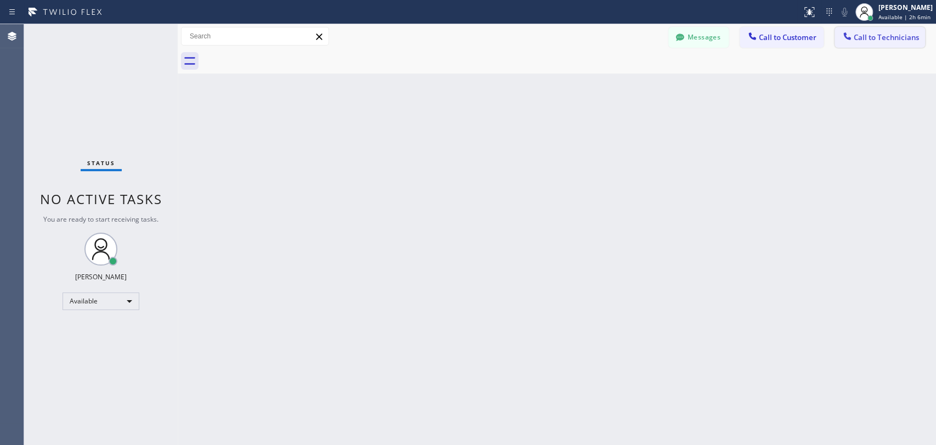
click at [862, 35] on span "Call to Technicians" at bounding box center [886, 37] width 65 height 10
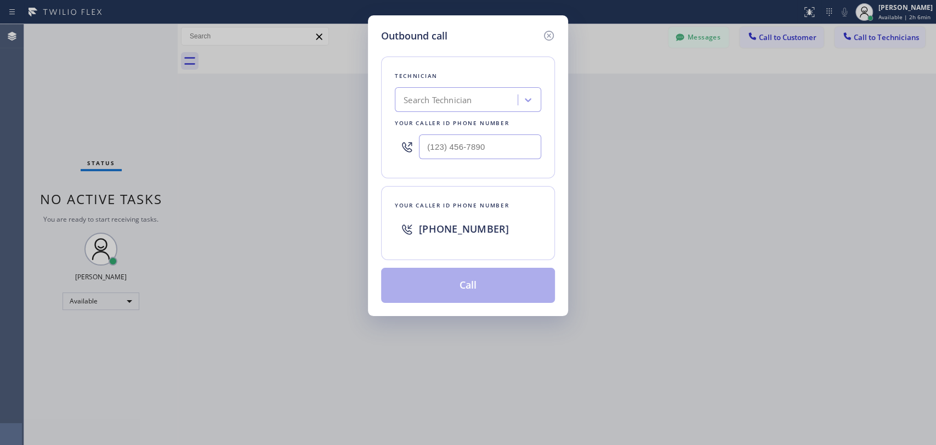
click at [465, 107] on div "Search Technician" at bounding box center [458, 99] width 120 height 19
type input "denis"
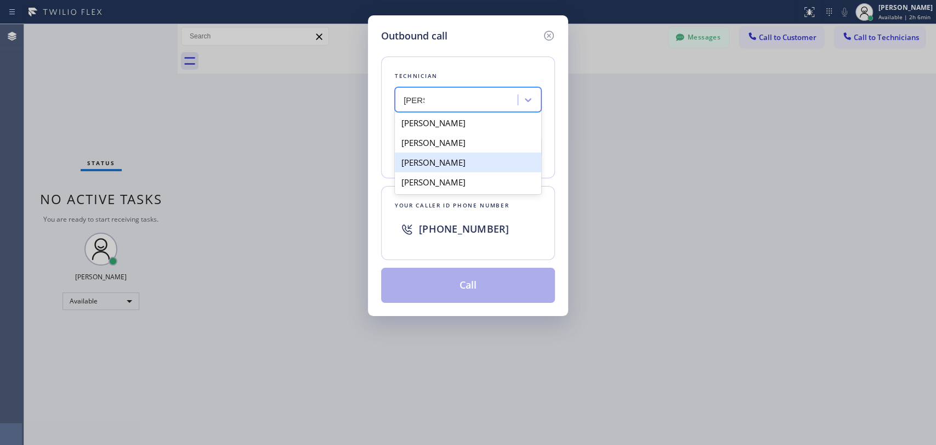
click at [498, 162] on div "[PERSON_NAME]" at bounding box center [468, 162] width 146 height 20
type input "[PHONE_NUMBER]"
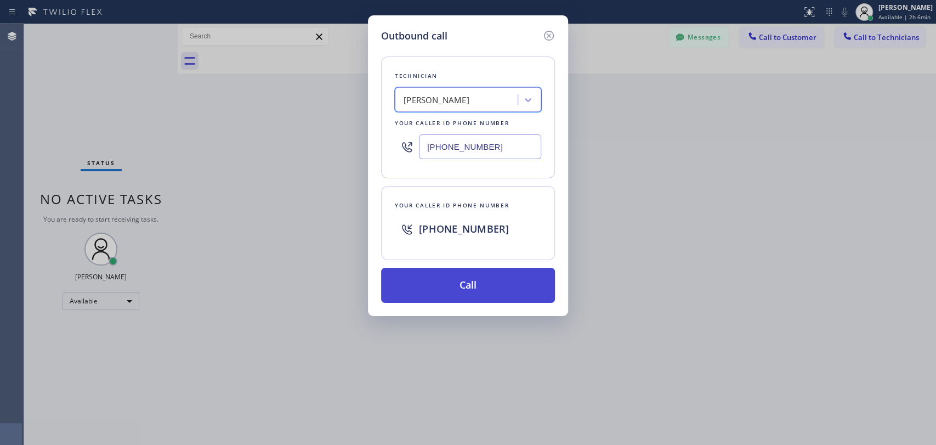
click at [465, 282] on button "Call" at bounding box center [468, 285] width 174 height 35
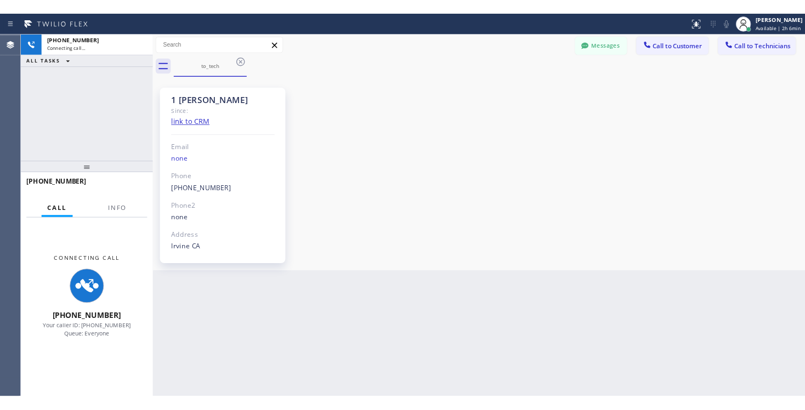
scroll to position [5000, 0]
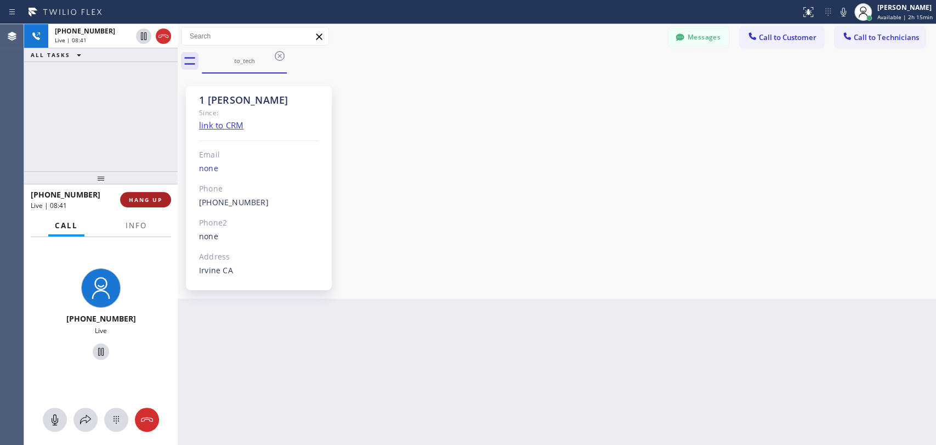
click at [159, 201] on span "HANG UP" at bounding box center [145, 200] width 33 height 8
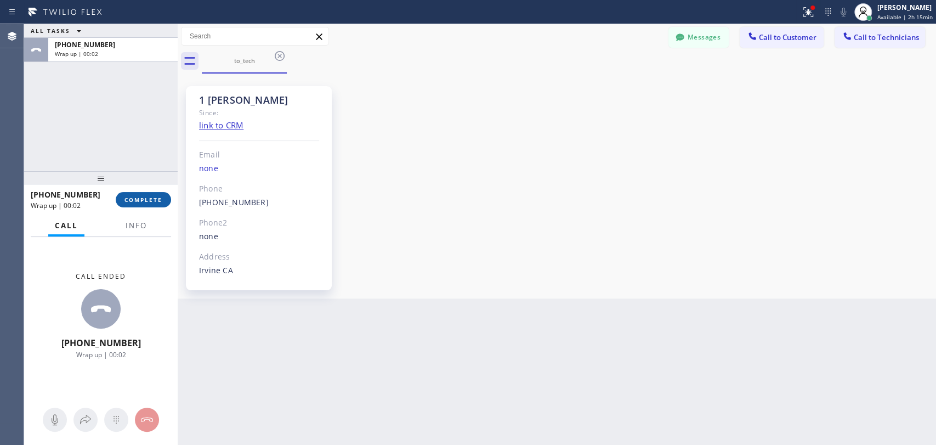
click at [157, 200] on span "COMPLETE" at bounding box center [143, 200] width 38 height 8
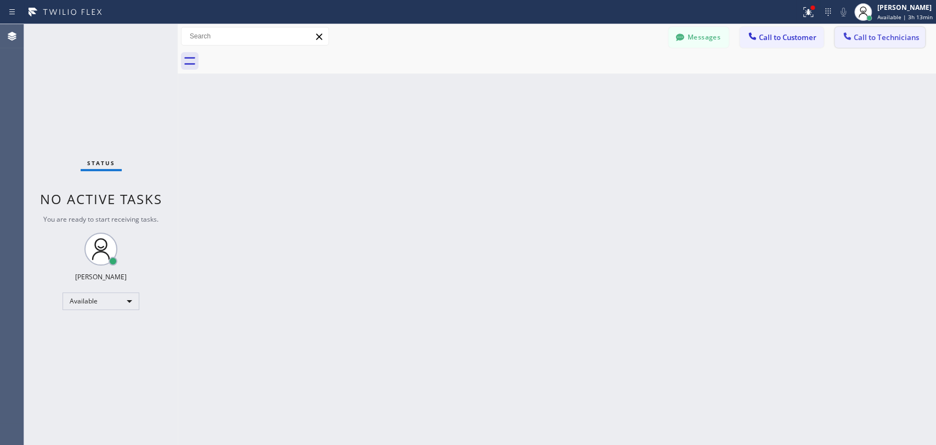
click at [868, 41] on span "Call to Technicians" at bounding box center [886, 37] width 65 height 10
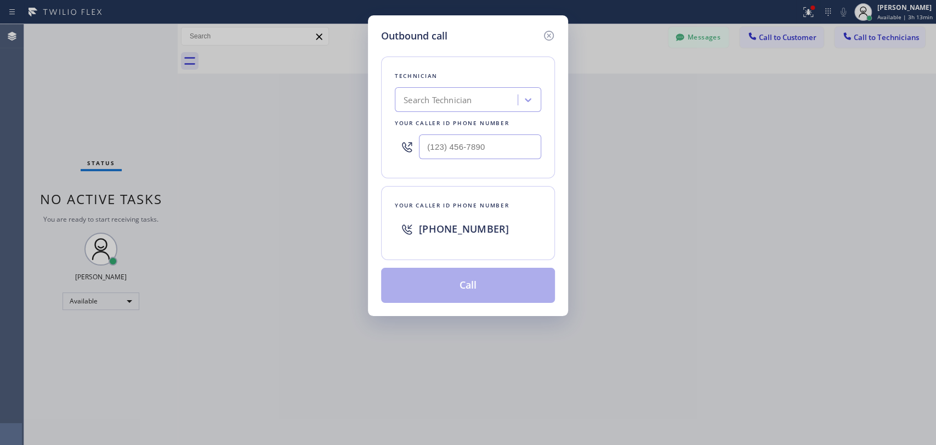
click at [482, 103] on div "Search Technician" at bounding box center [458, 99] width 120 height 19
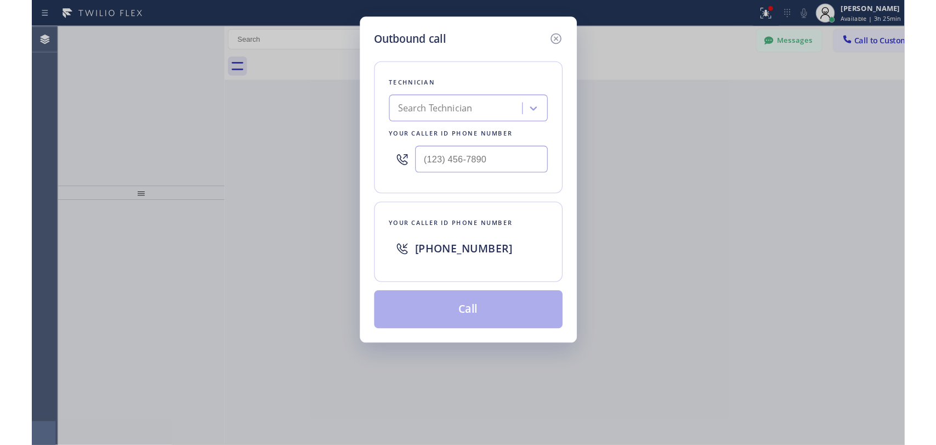
scroll to position [5084, 0]
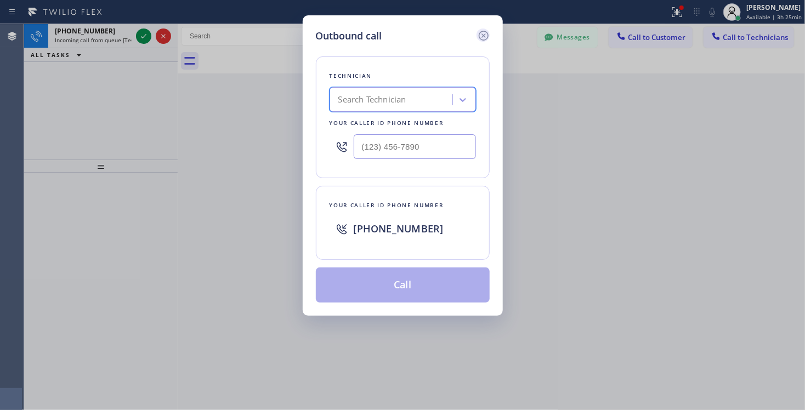
click at [483, 37] on icon at bounding box center [483, 35] width 13 height 13
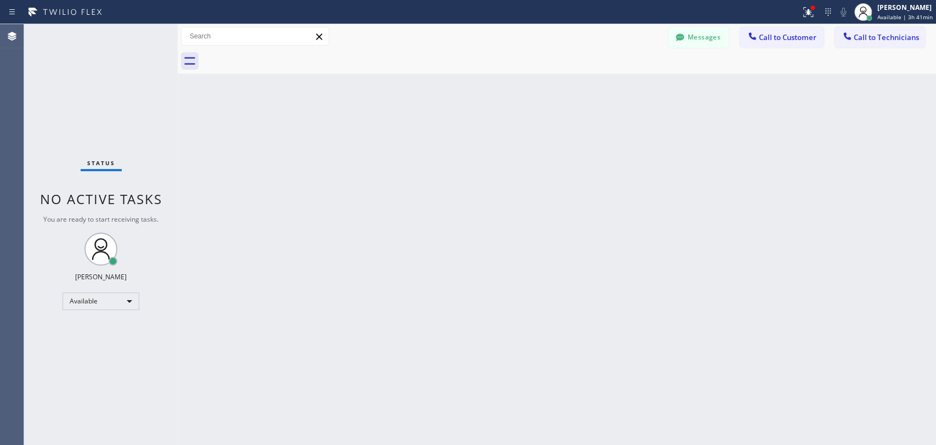
scroll to position [5000, 0]
click at [878, 32] on span "Call to Technicians" at bounding box center [886, 37] width 65 height 10
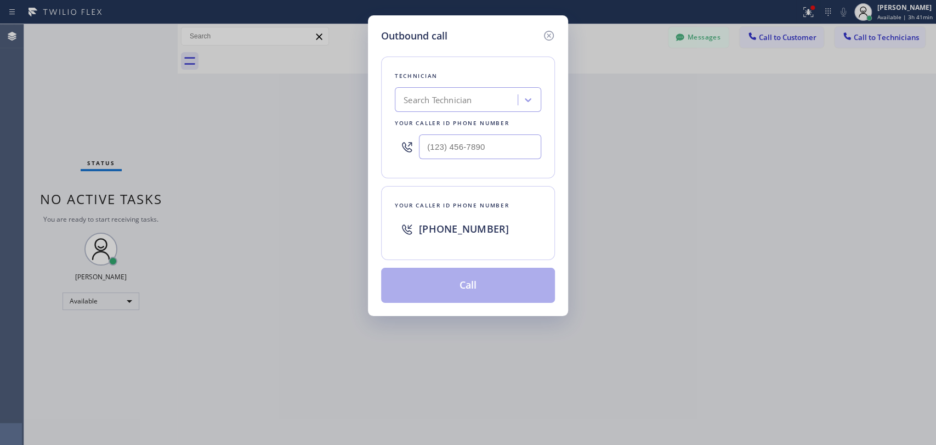
click at [475, 100] on div "Search Technician" at bounding box center [458, 99] width 120 height 19
type input "serg"
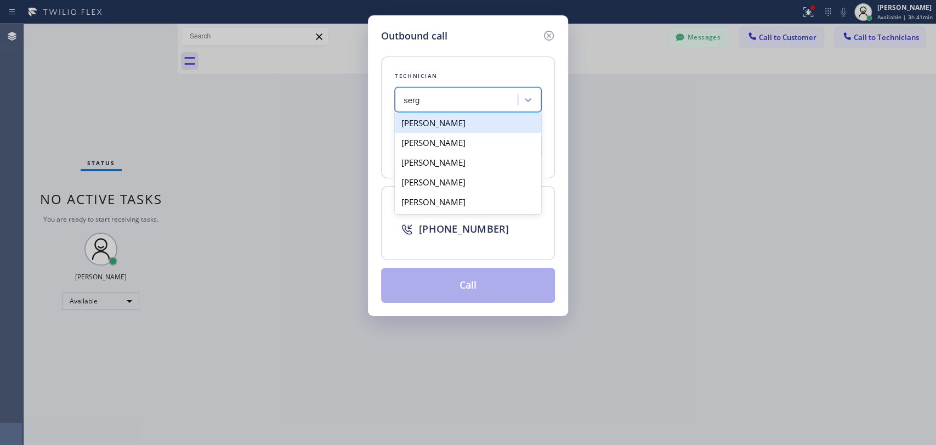
click at [483, 125] on div "[PERSON_NAME]" at bounding box center [468, 123] width 146 height 20
type input "[PHONE_NUMBER]"
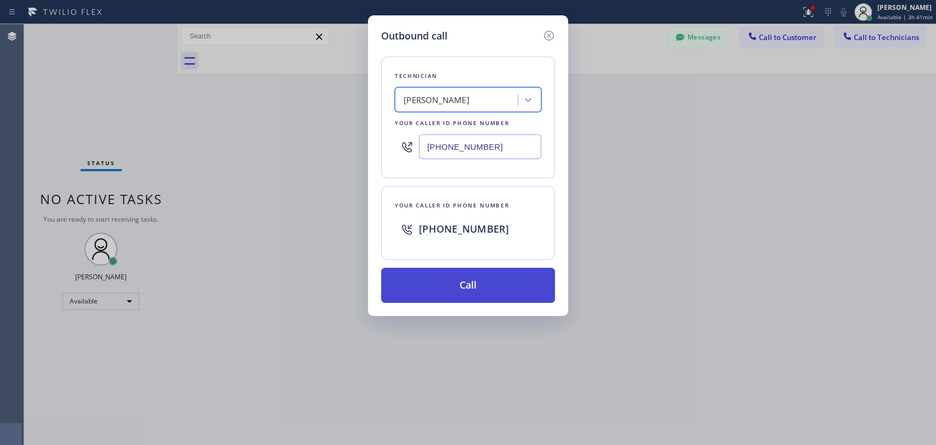
click at [504, 285] on button "Call" at bounding box center [468, 285] width 174 height 35
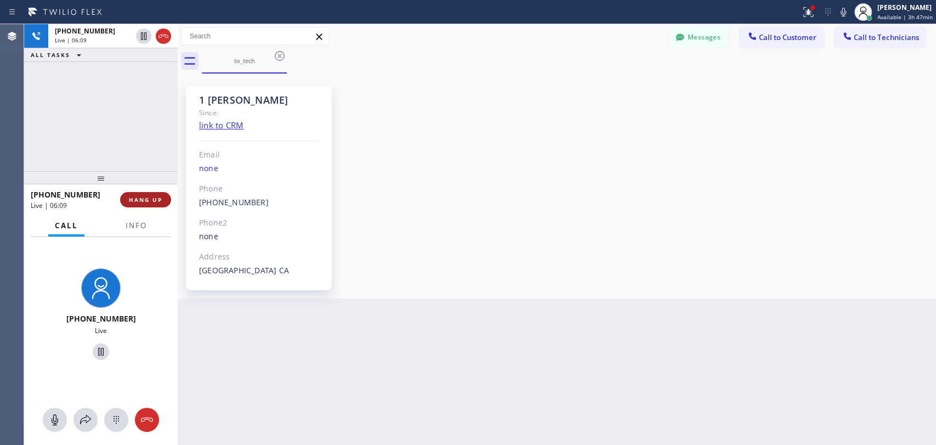
click at [154, 202] on span "HANG UP" at bounding box center [145, 200] width 33 height 8
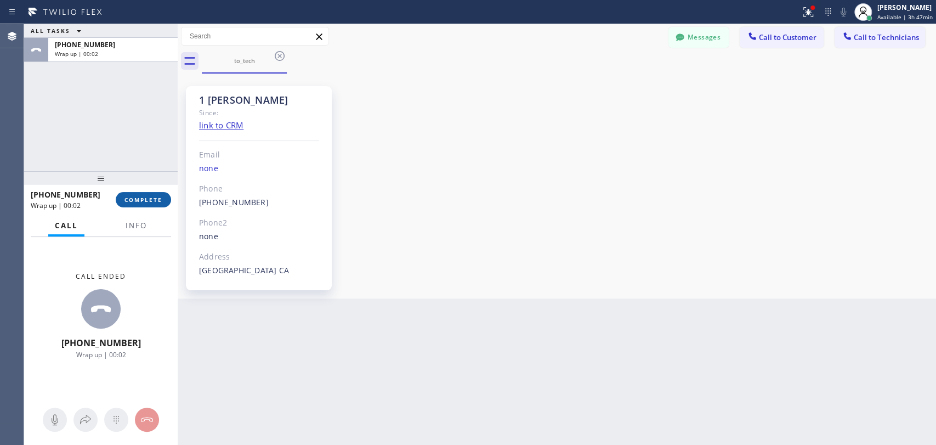
drag, startPoint x: 136, startPoint y: 207, endPoint x: 136, endPoint y: 200, distance: 7.7
click at [136, 203] on button "COMPLETE" at bounding box center [143, 199] width 55 height 15
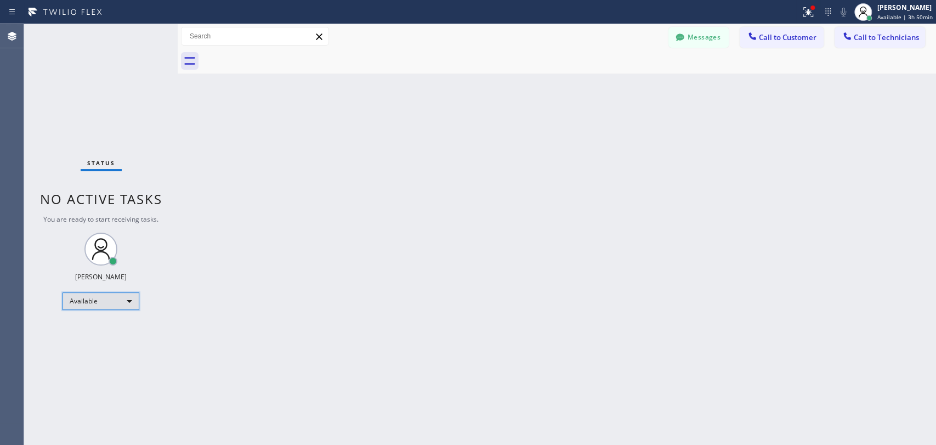
click at [112, 297] on div "Available" at bounding box center [100, 301] width 77 height 18
click at [110, 316] on li "Offline" at bounding box center [100, 315] width 75 height 13
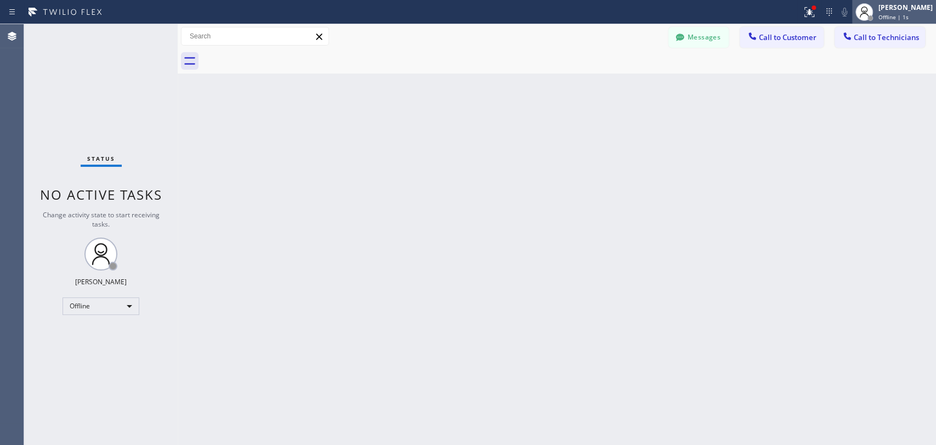
click at [878, 15] on span "Offline | 1s" at bounding box center [893, 17] width 30 height 8
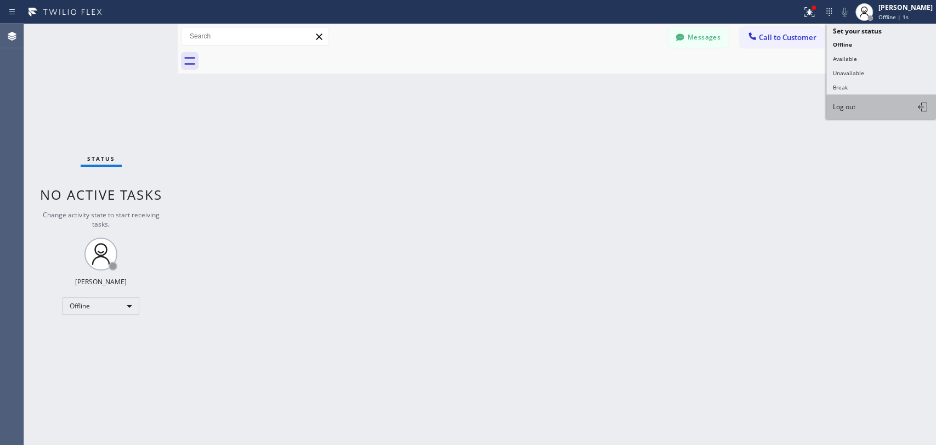
click at [856, 111] on button "Log out" at bounding box center [881, 107] width 110 height 24
